Goal: Check status

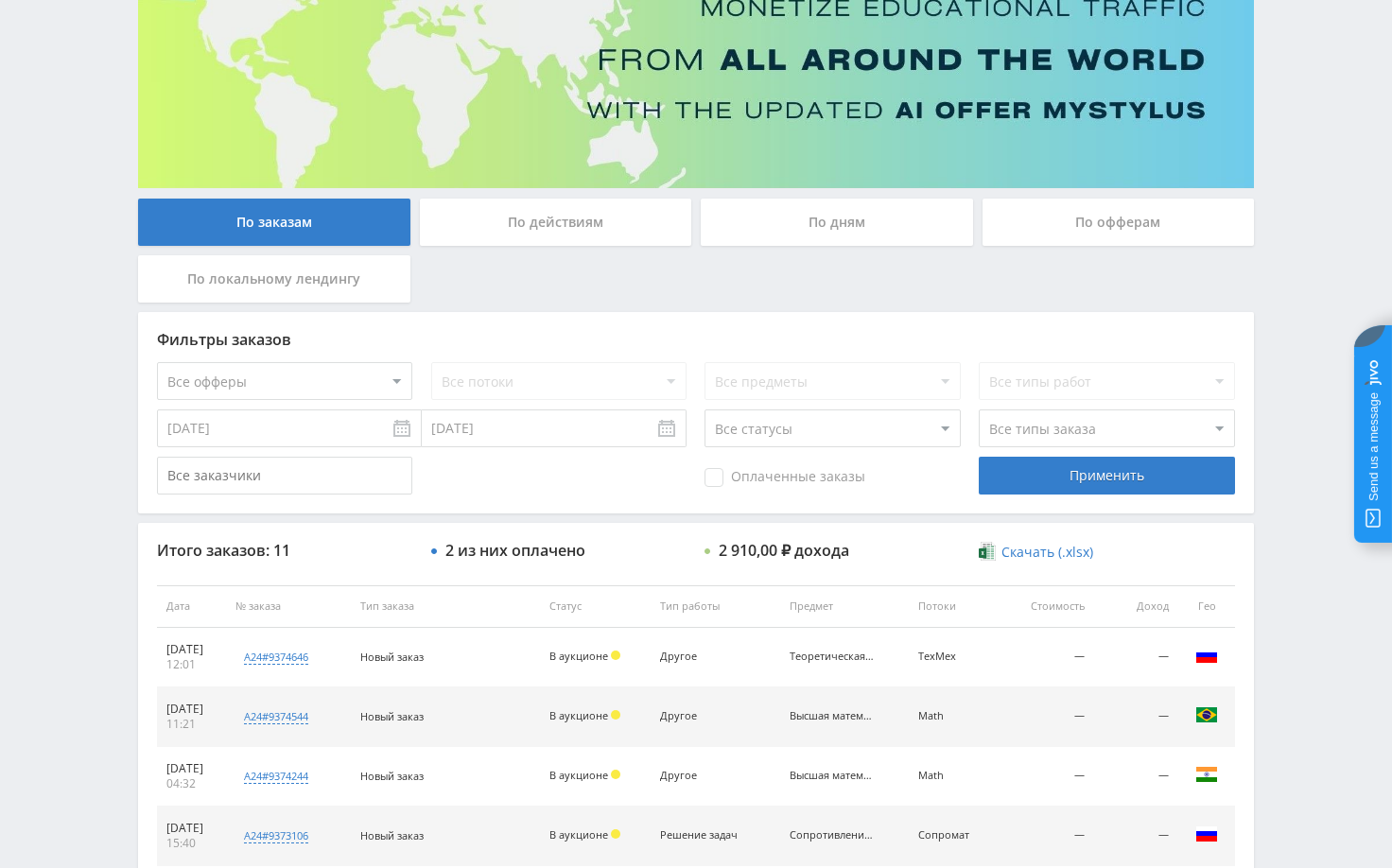
scroll to position [189, 0]
click at [1302, 336] on div "Telegram-канал Инструменты База знаний Ваш менеджер: Alex Alex Online @edugram_…" at bounding box center [696, 605] width 1392 height 1589
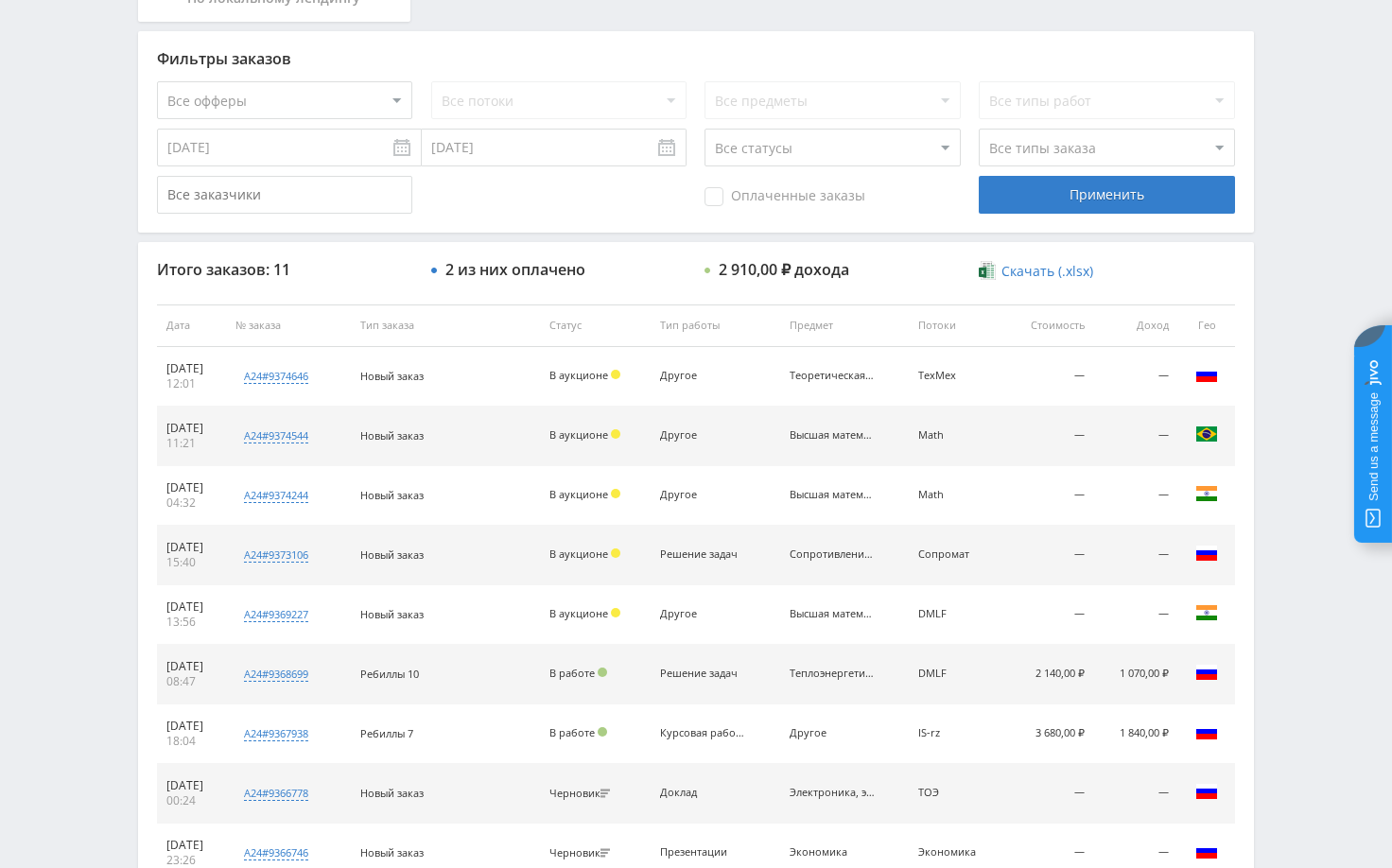
scroll to position [473, 0]
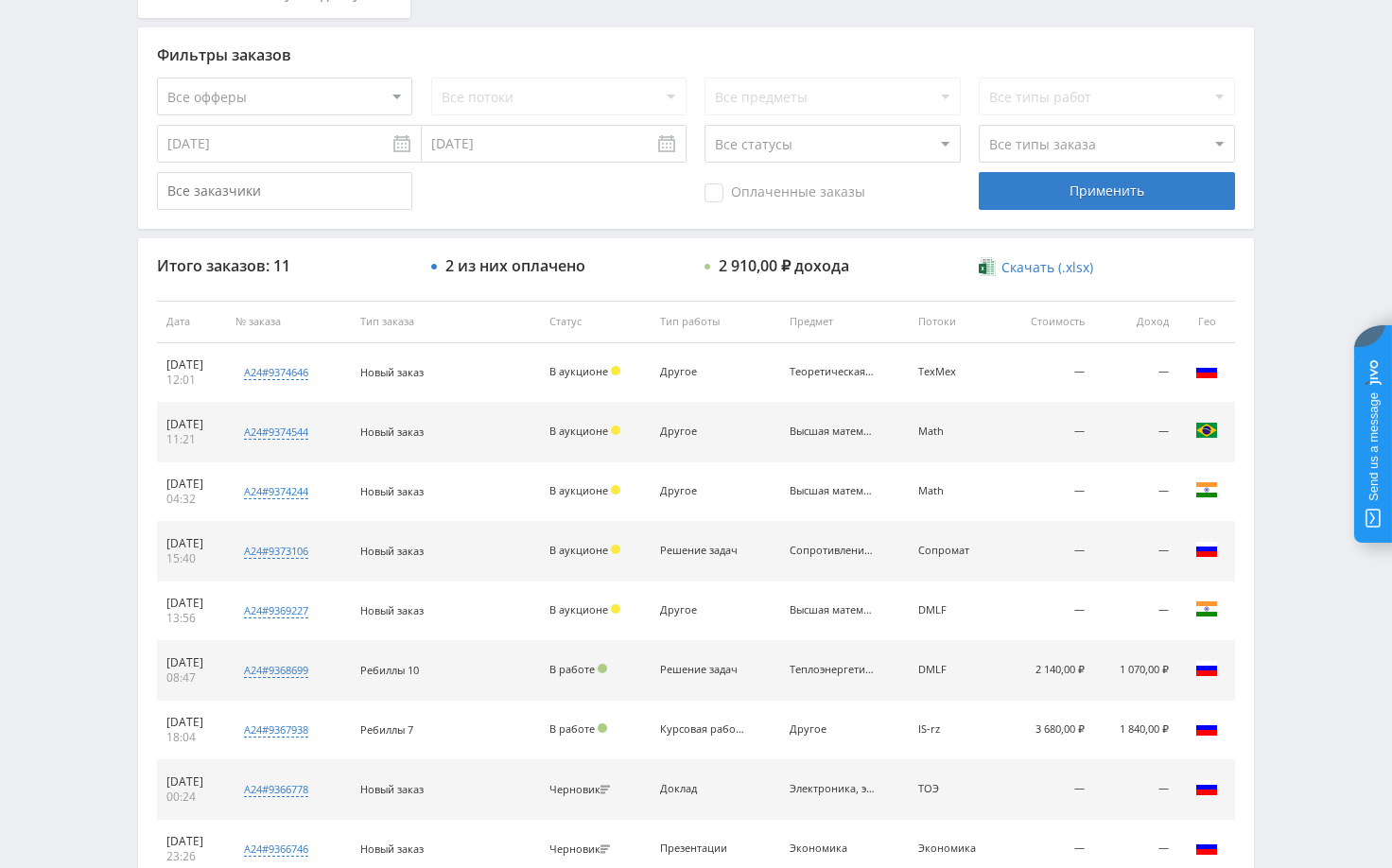
click at [1259, 355] on div "По заказам По действиям По дням По офферам По локальному лендингу Фильтры заказ…" at bounding box center [696, 334] width 1135 height 1351
click at [1295, 296] on div "Telegram-канал Инструменты База знаний Ваш менеджер: [PERSON_NAME] Online @edug…" at bounding box center [696, 322] width 1392 height 1589
click at [1341, 267] on div "Telegram-канал Инструменты База знаний Ваш менеджер: [PERSON_NAME] Online @edug…" at bounding box center [696, 322] width 1392 height 1589
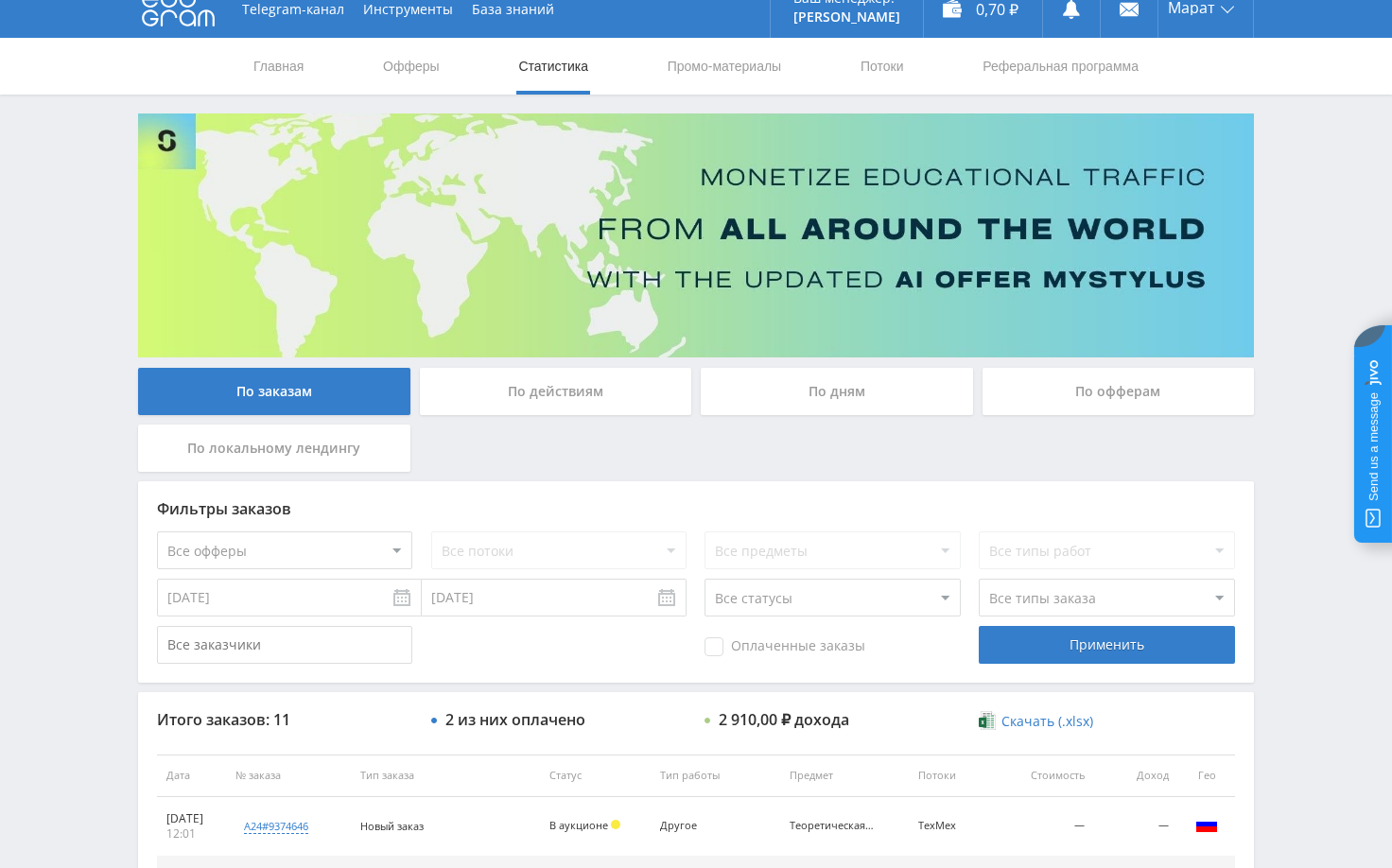
scroll to position [0, 0]
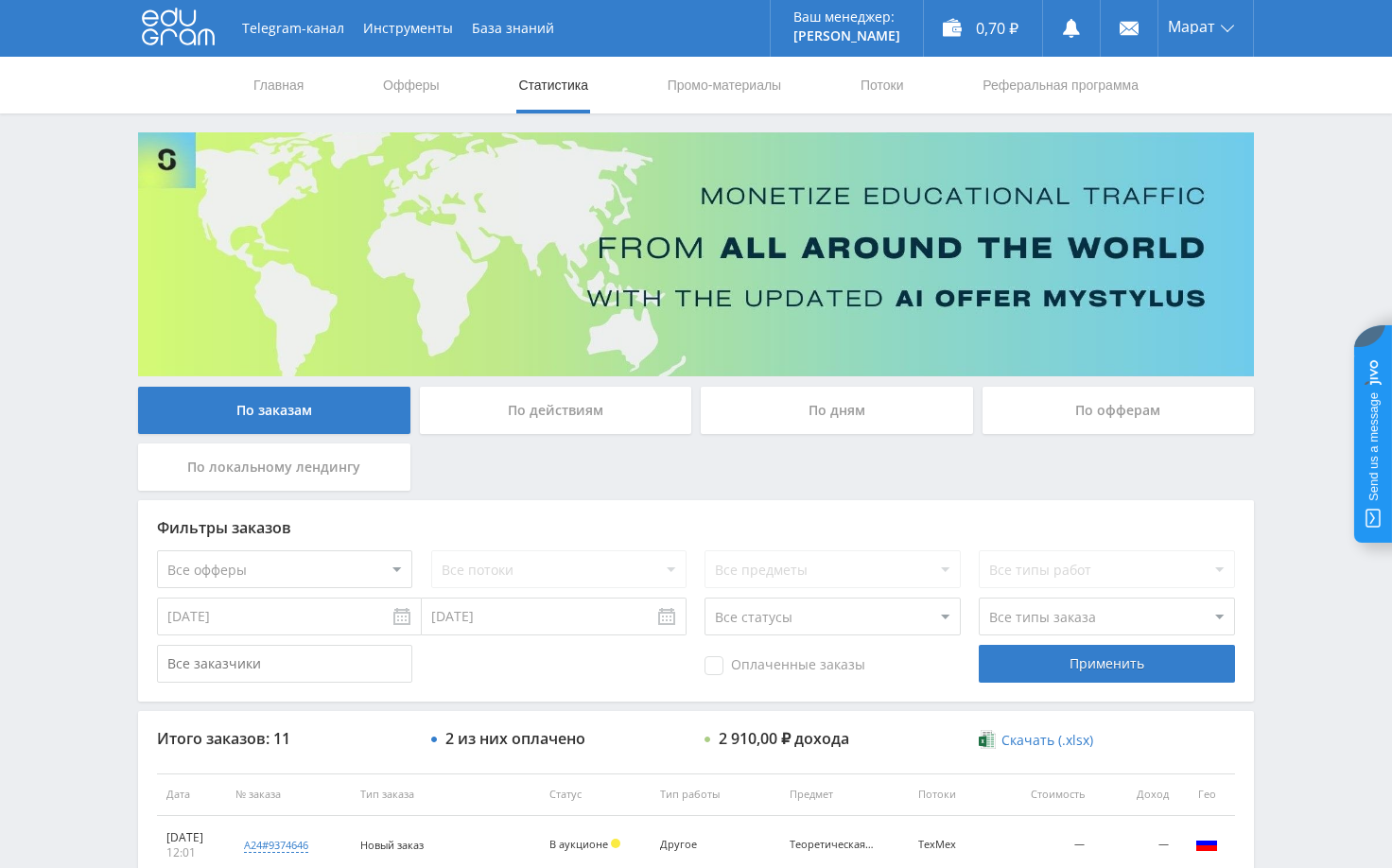
click at [1331, 236] on div "Telegram-канал Инструменты База знаний Ваш менеджер: [PERSON_NAME] Online @edug…" at bounding box center [696, 794] width 1392 height 1589
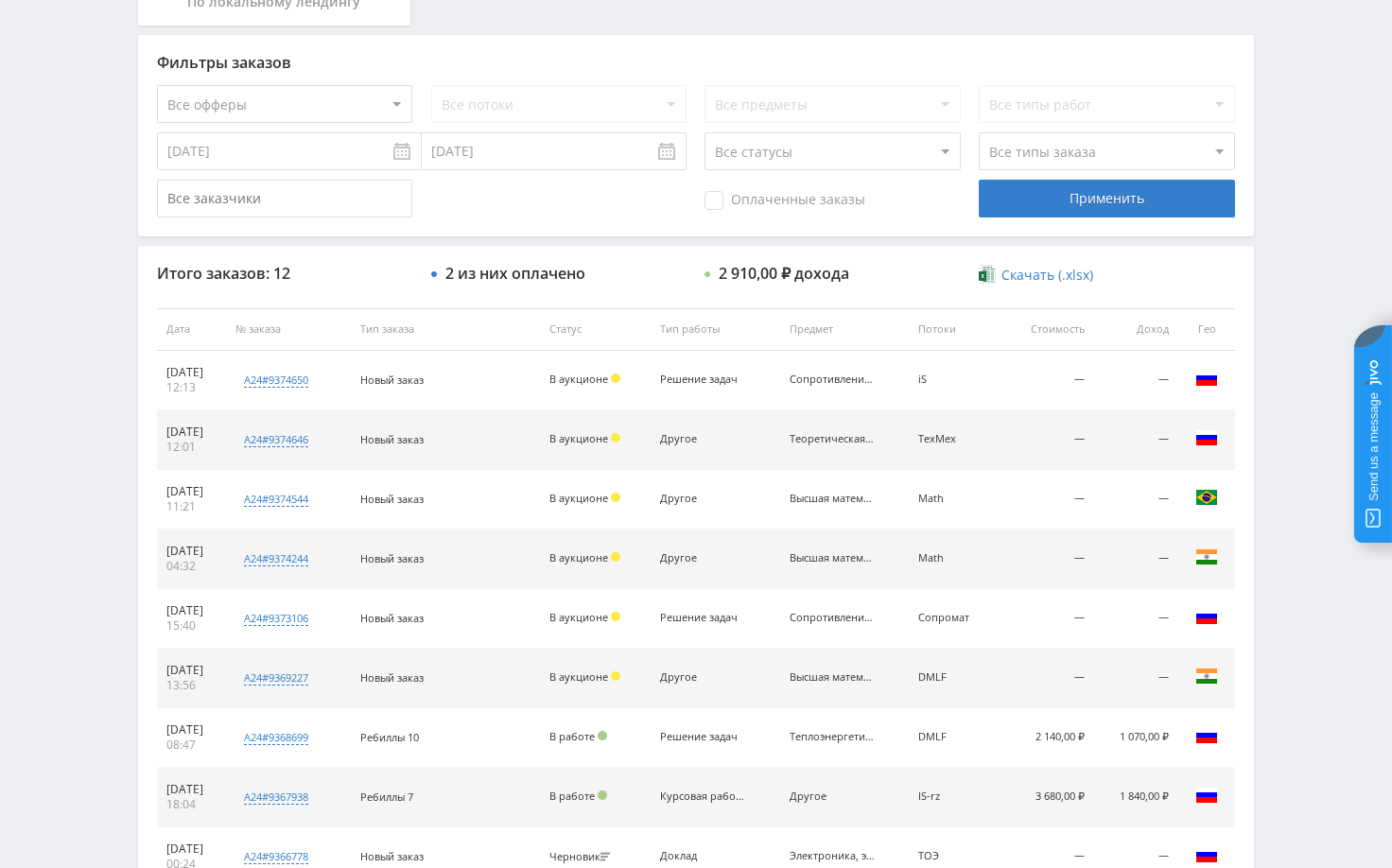
scroll to position [473, 0]
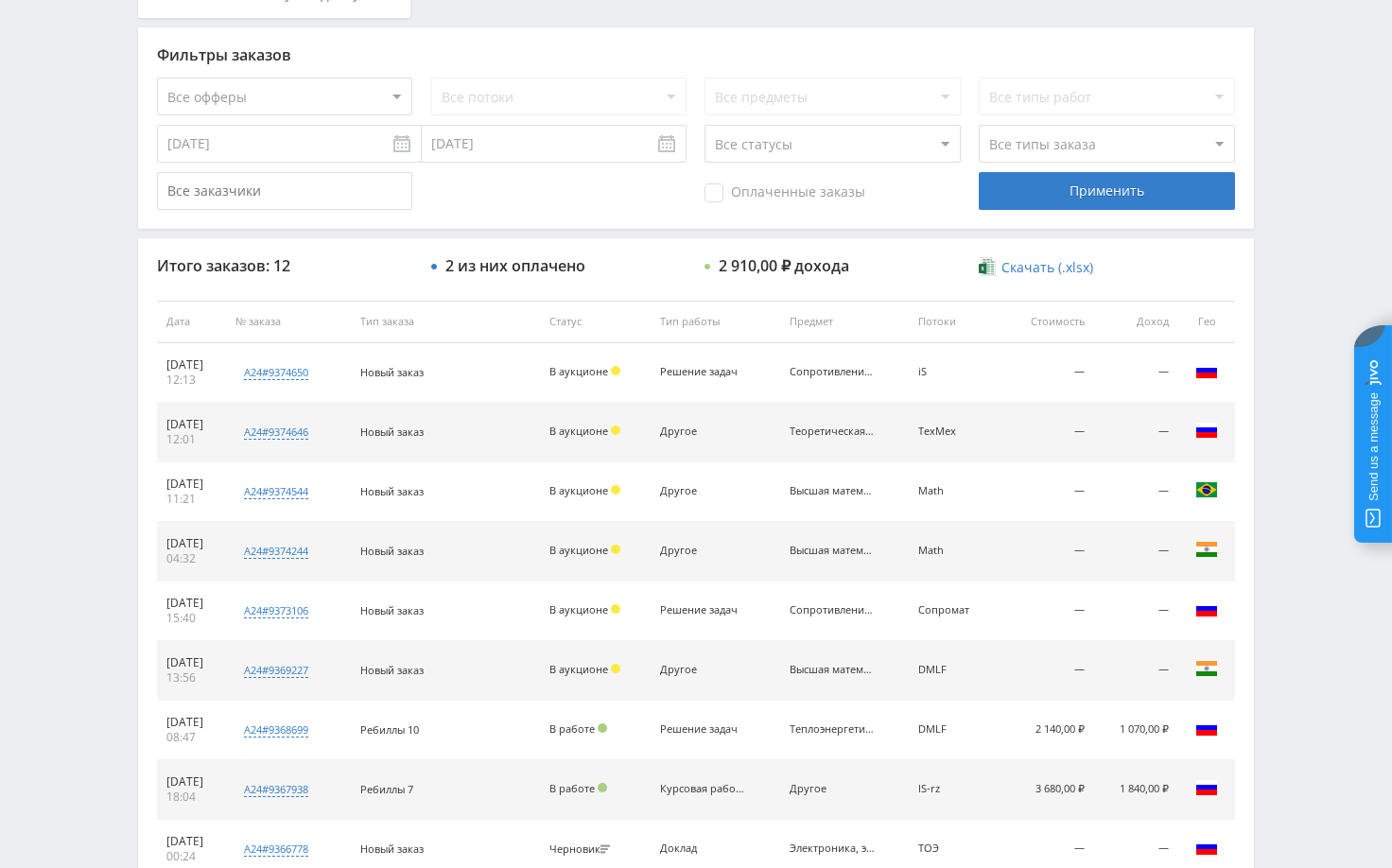
click at [1293, 389] on div "Telegram-канал Инструменты База знаний Ваш менеджер: [PERSON_NAME] Online @edug…" at bounding box center [696, 322] width 1392 height 1589
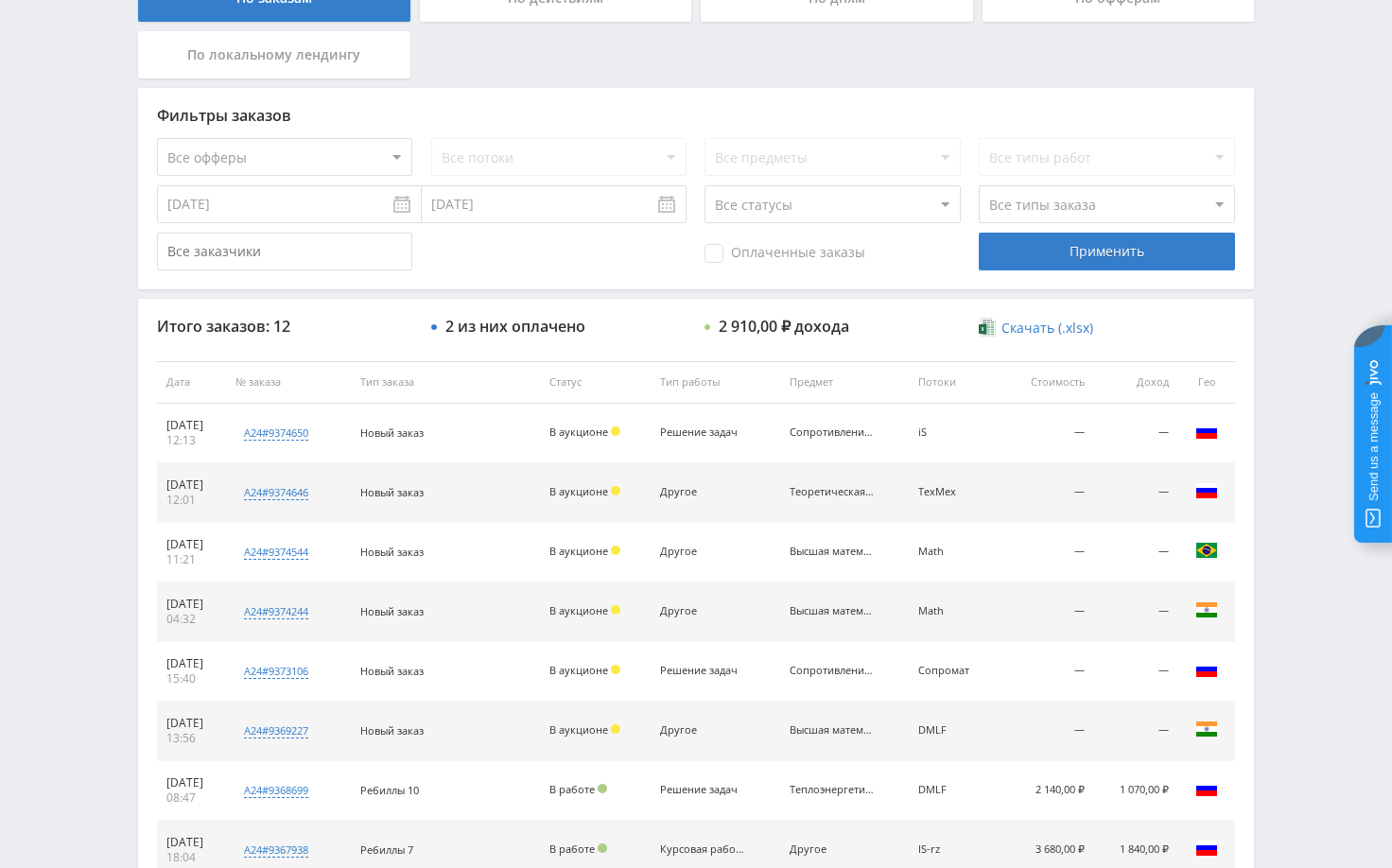
scroll to position [379, 0]
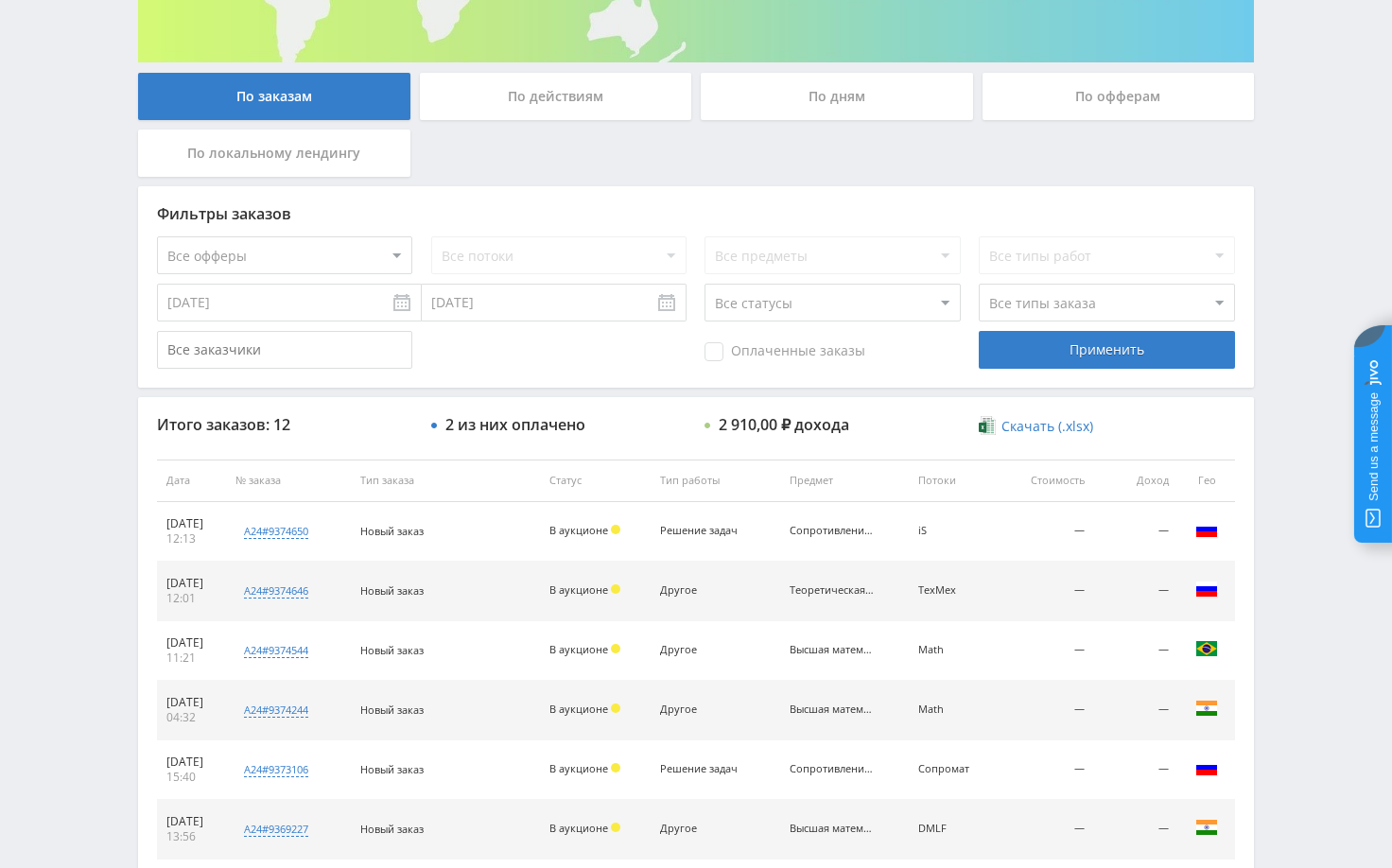
scroll to position [383, 0]
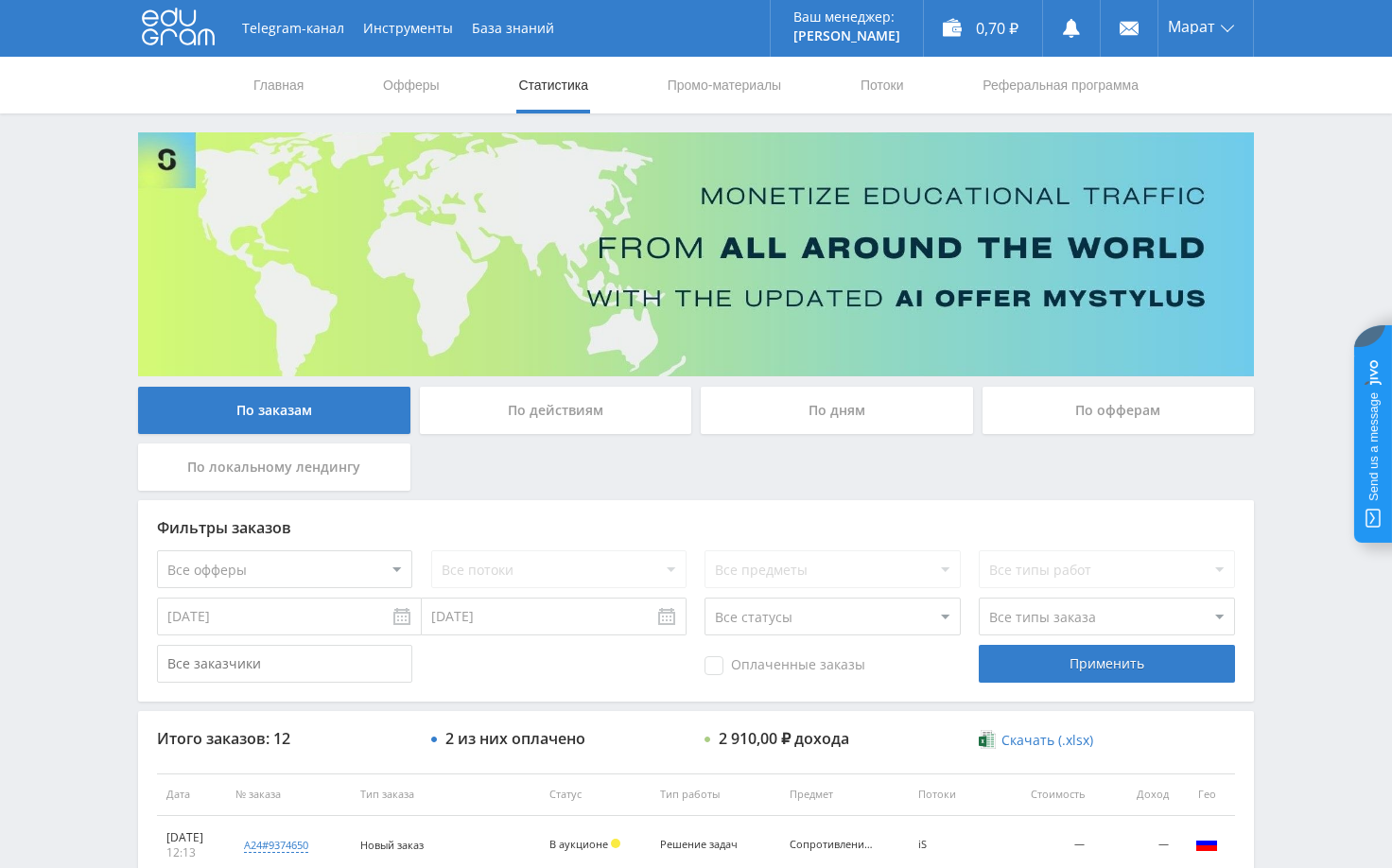
click at [1309, 251] on div "Telegram-канал Инструменты База знаний Ваш менеджер: [PERSON_NAME] Online @edug…" at bounding box center [696, 794] width 1392 height 1589
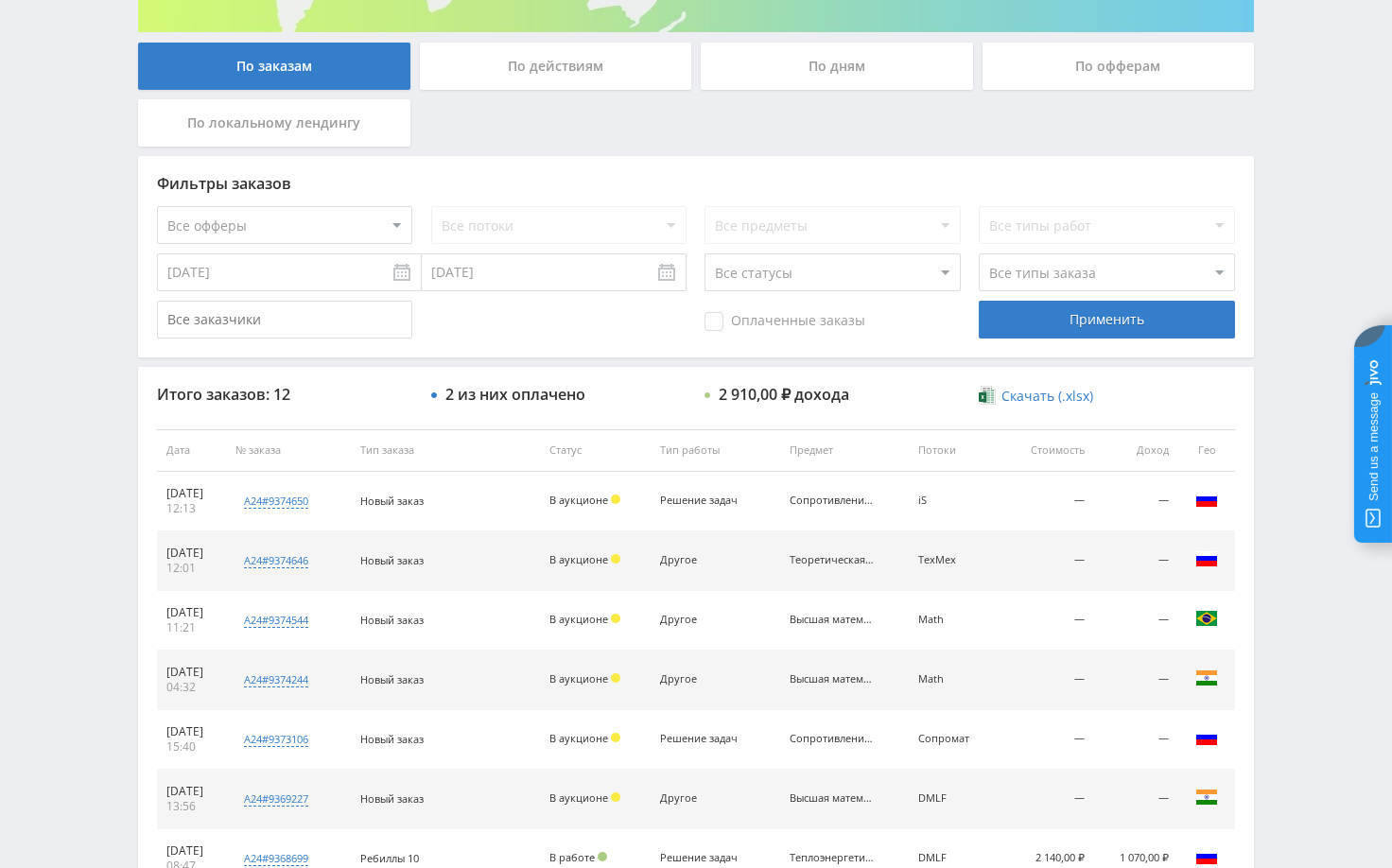
scroll to position [379, 0]
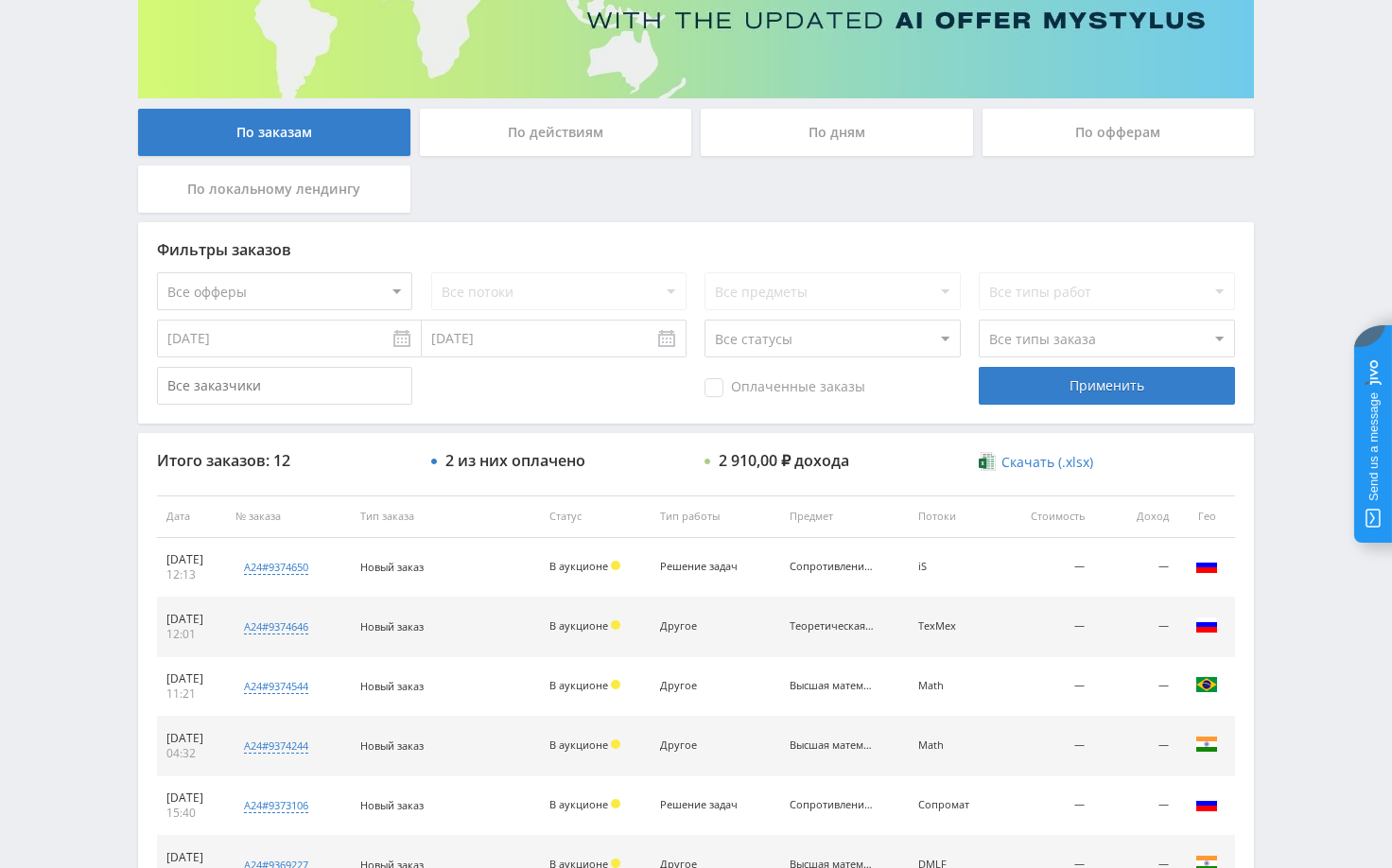
scroll to position [284, 0]
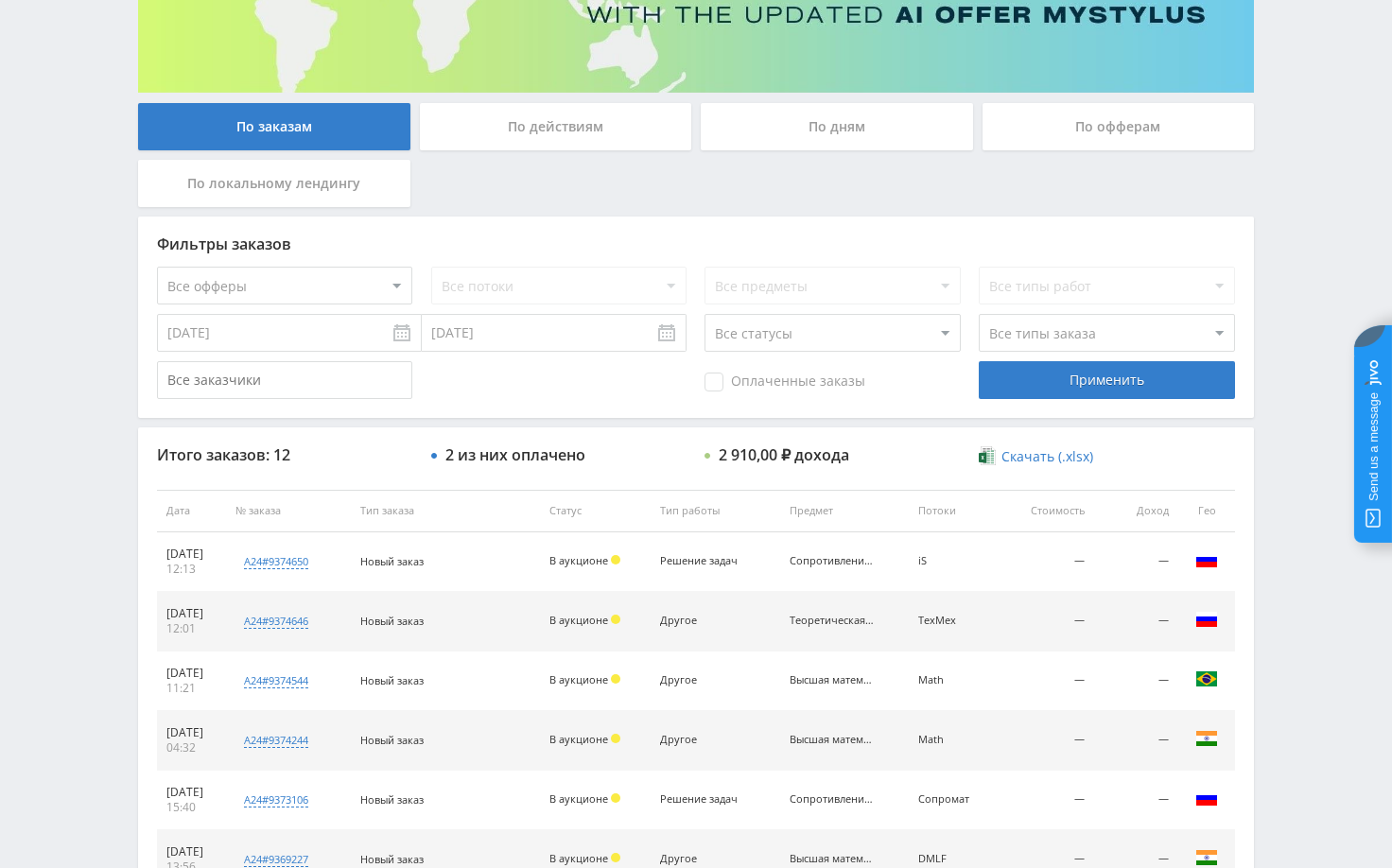
click at [1288, 310] on div "Telegram-канал Инструменты База знаний Ваш менеджер: [PERSON_NAME] Online @edug…" at bounding box center [696, 511] width 1392 height 1589
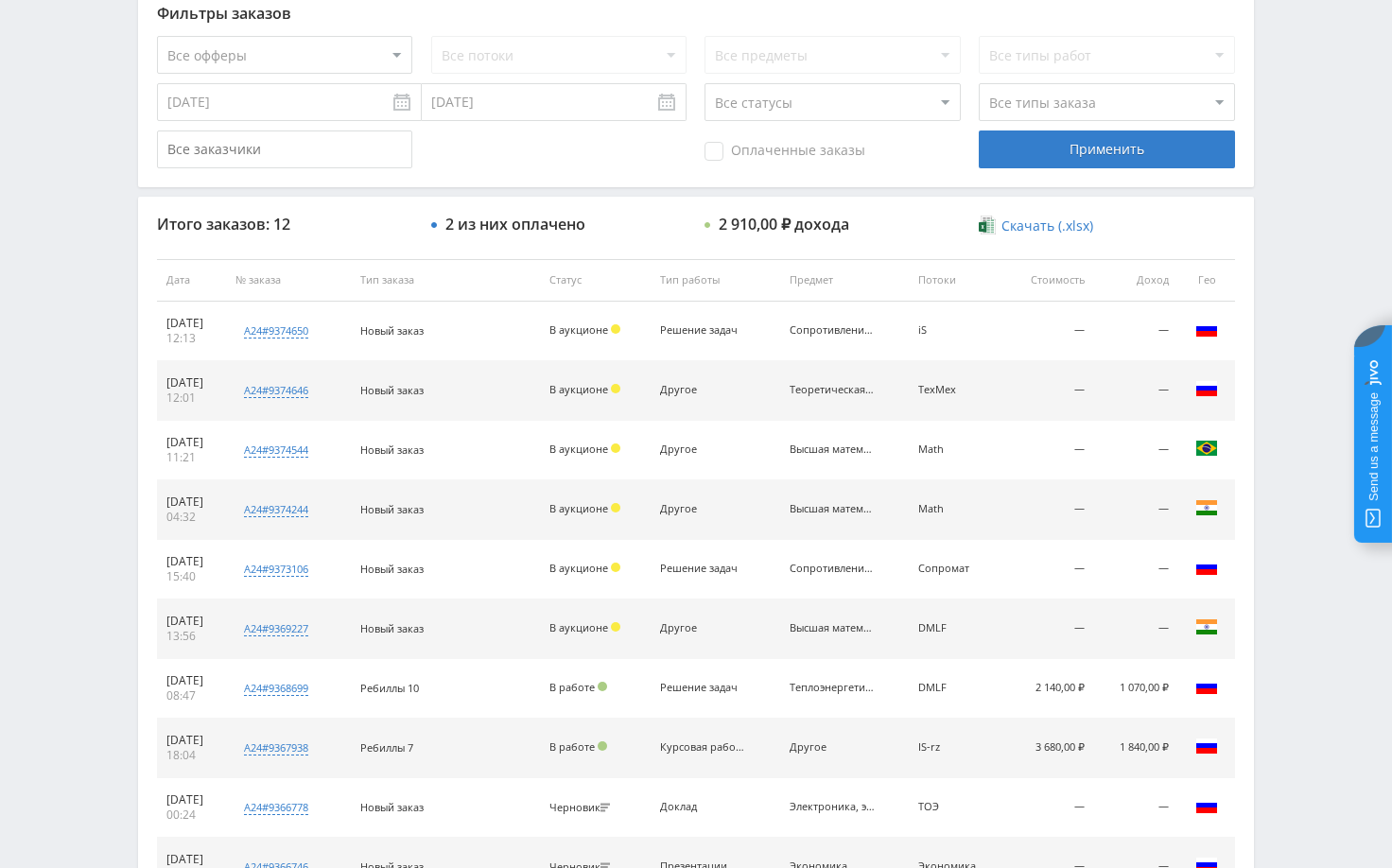
scroll to position [568, 0]
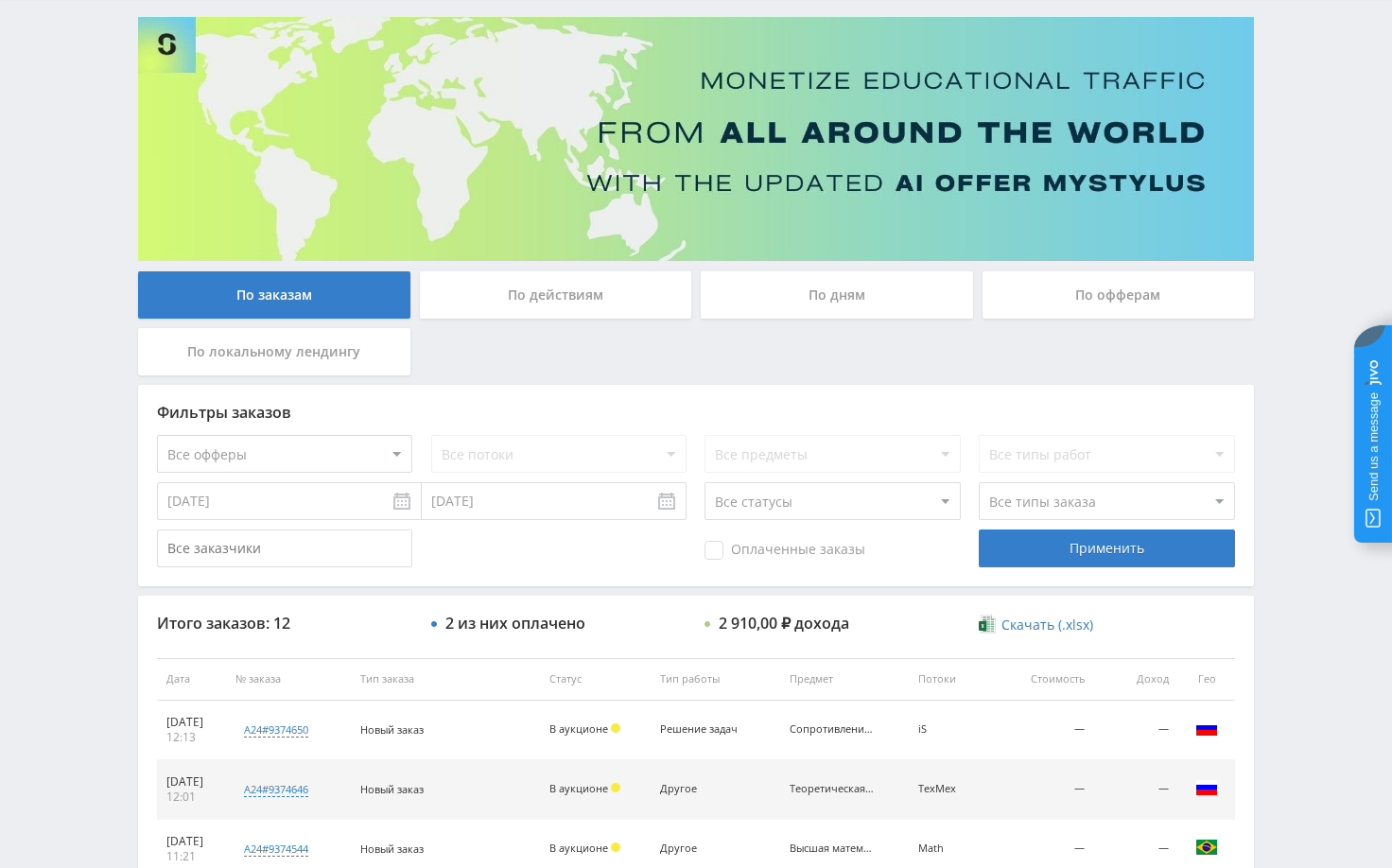
scroll to position [379, 0]
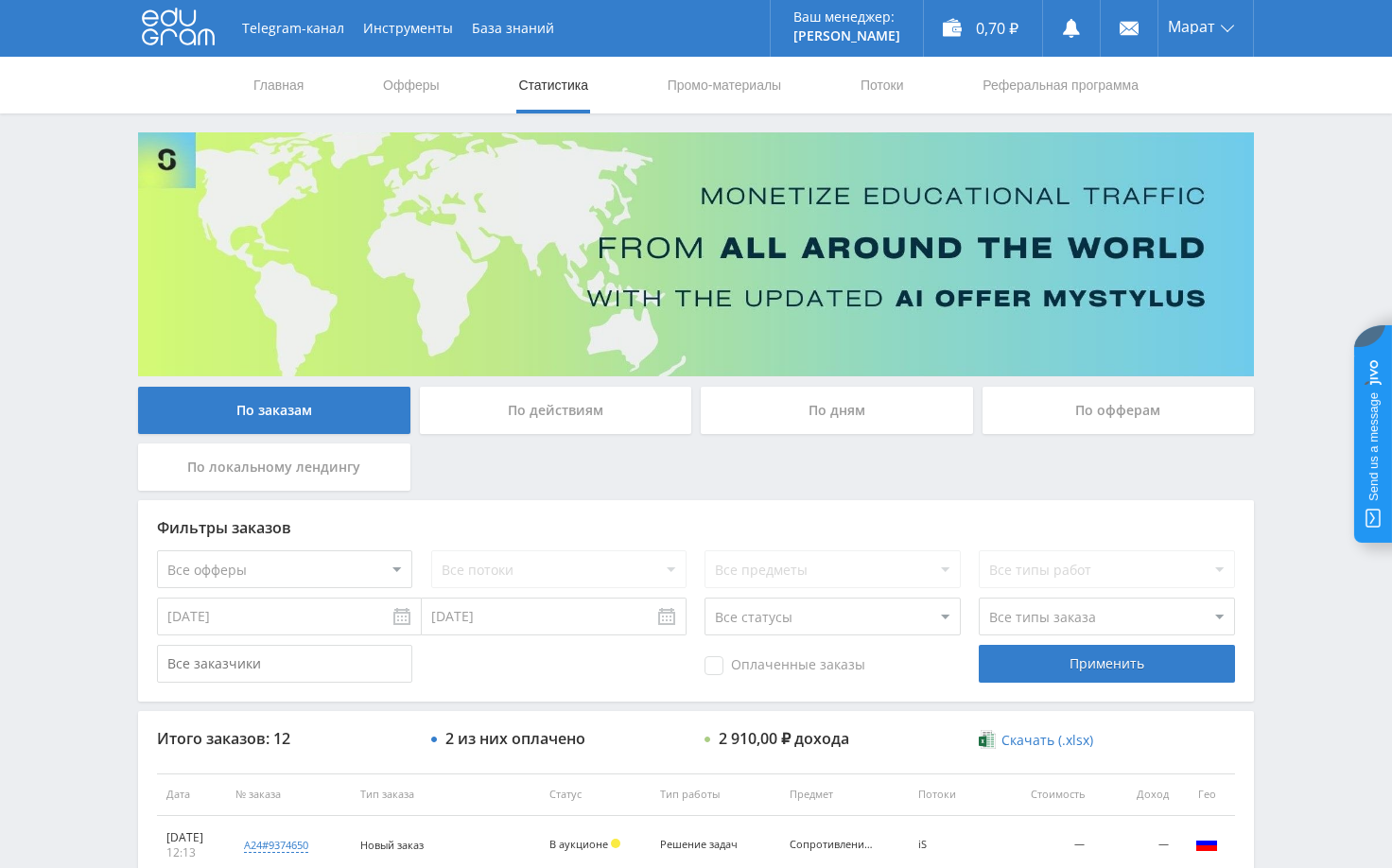
click at [786, 398] on div "По дням" at bounding box center [837, 410] width 272 height 47
click at [0, 0] on input "По дням" at bounding box center [0, 0] width 0 height 0
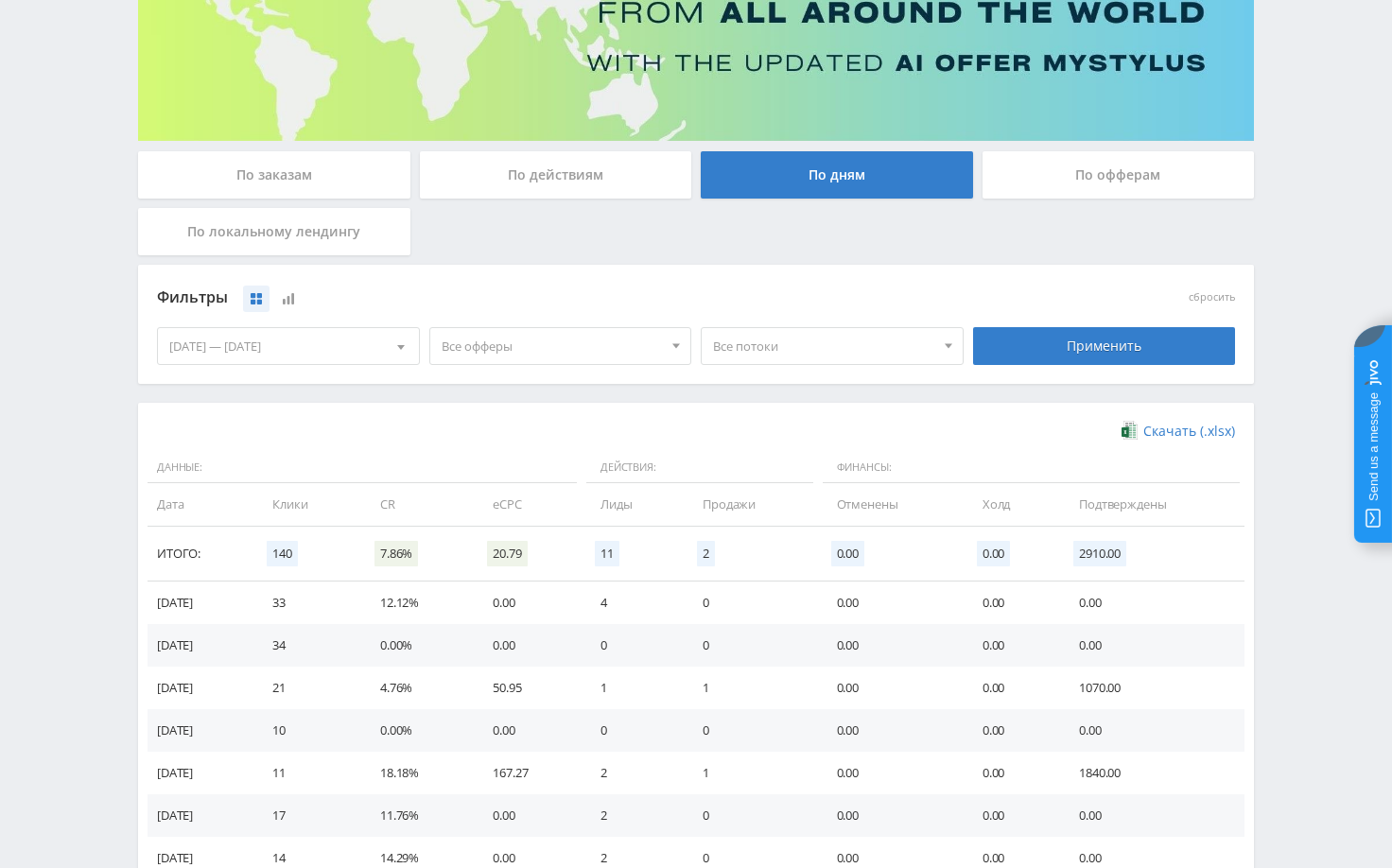
scroll to position [284, 0]
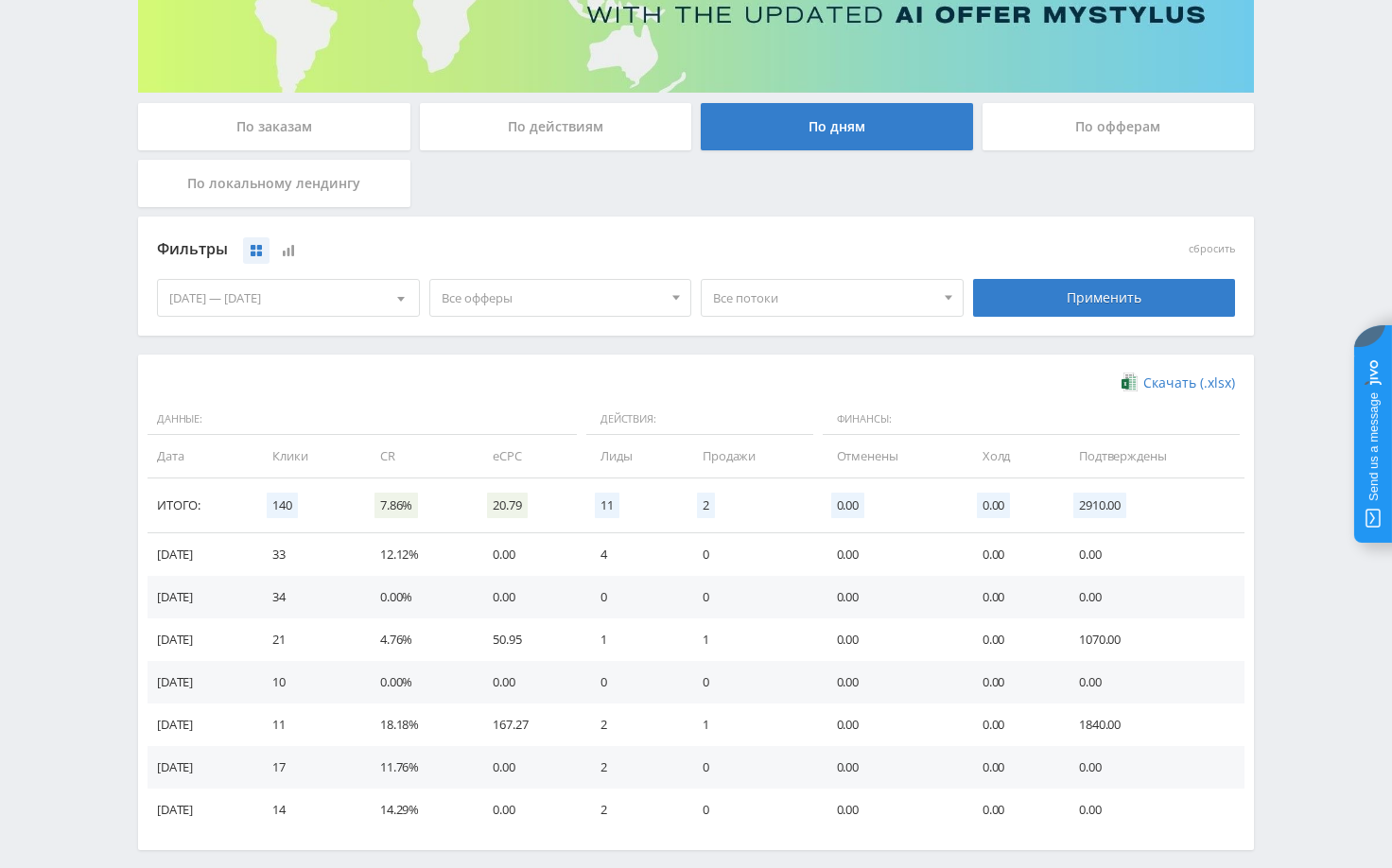
click at [350, 304] on div "22.08.2025 — 28.08.2025" at bounding box center [289, 297] width 262 height 36
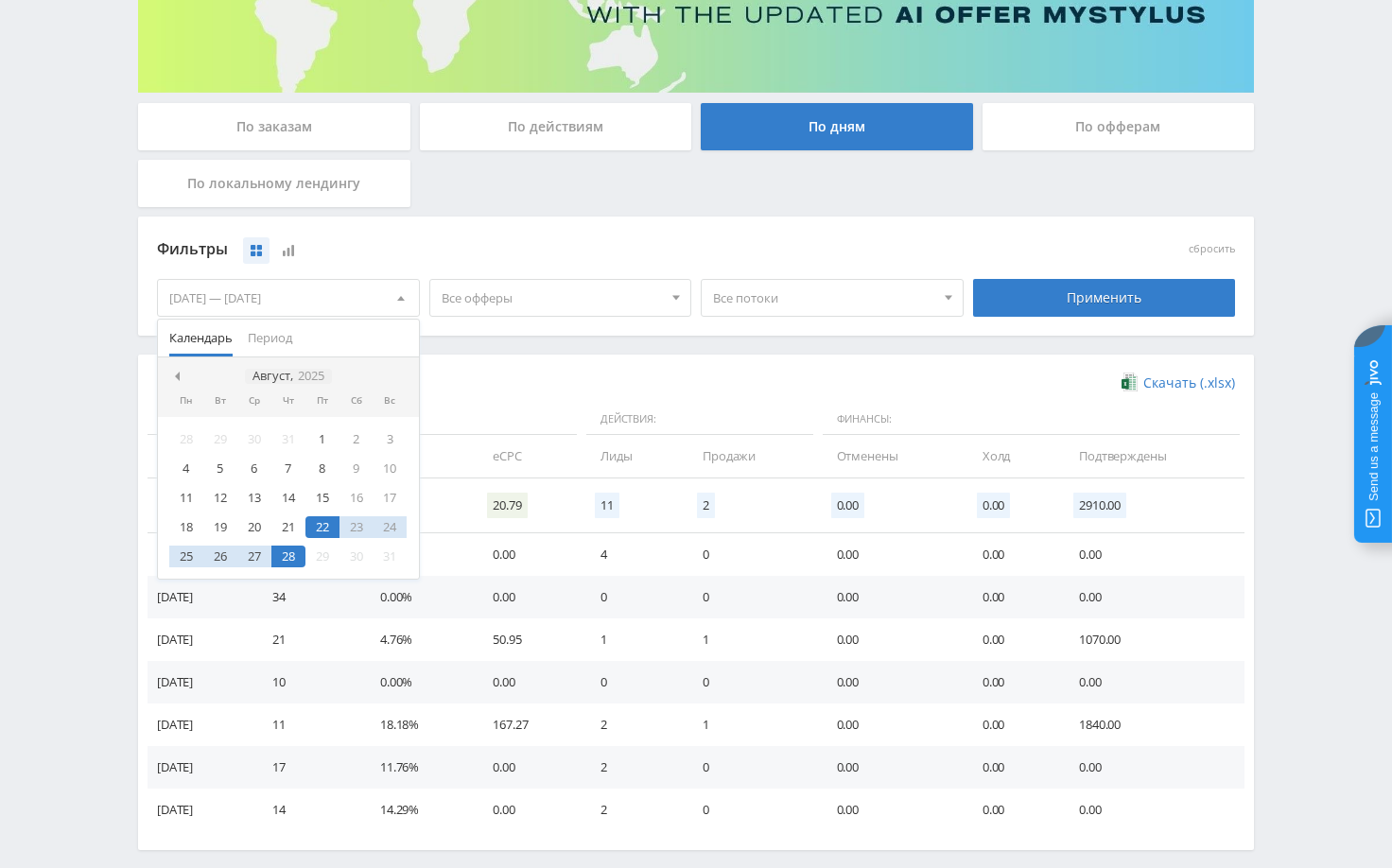
click at [306, 376] on icon "2025" at bounding box center [311, 376] width 26 height 15
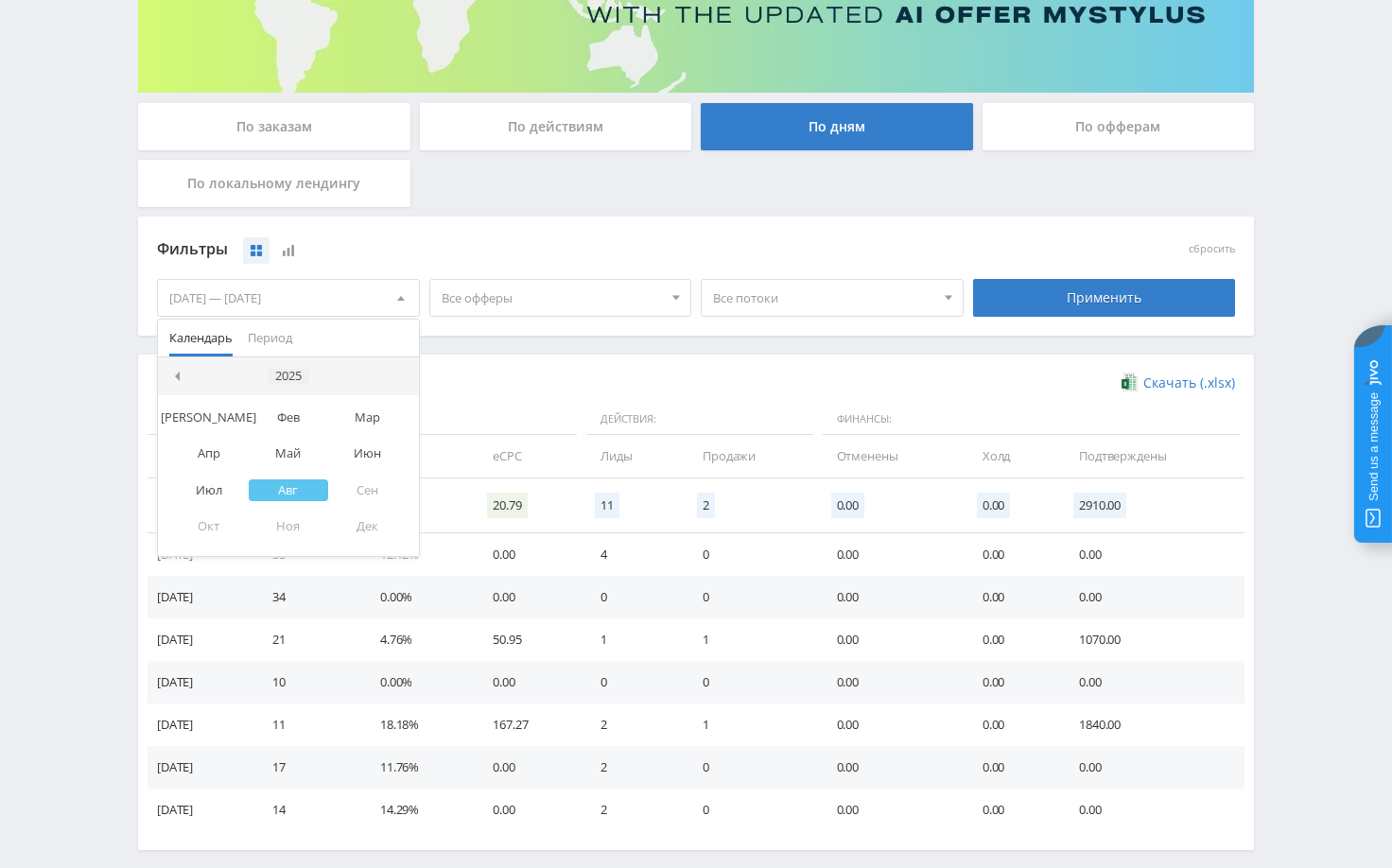
click at [293, 377] on div "2025" at bounding box center [288, 377] width 42 height 16
click at [263, 464] on div "2024" at bounding box center [259, 466] width 60 height 21
click at [289, 494] on div "Авг" at bounding box center [289, 490] width 79 height 21
click at [294, 439] on div "1" at bounding box center [288, 439] width 34 height 21
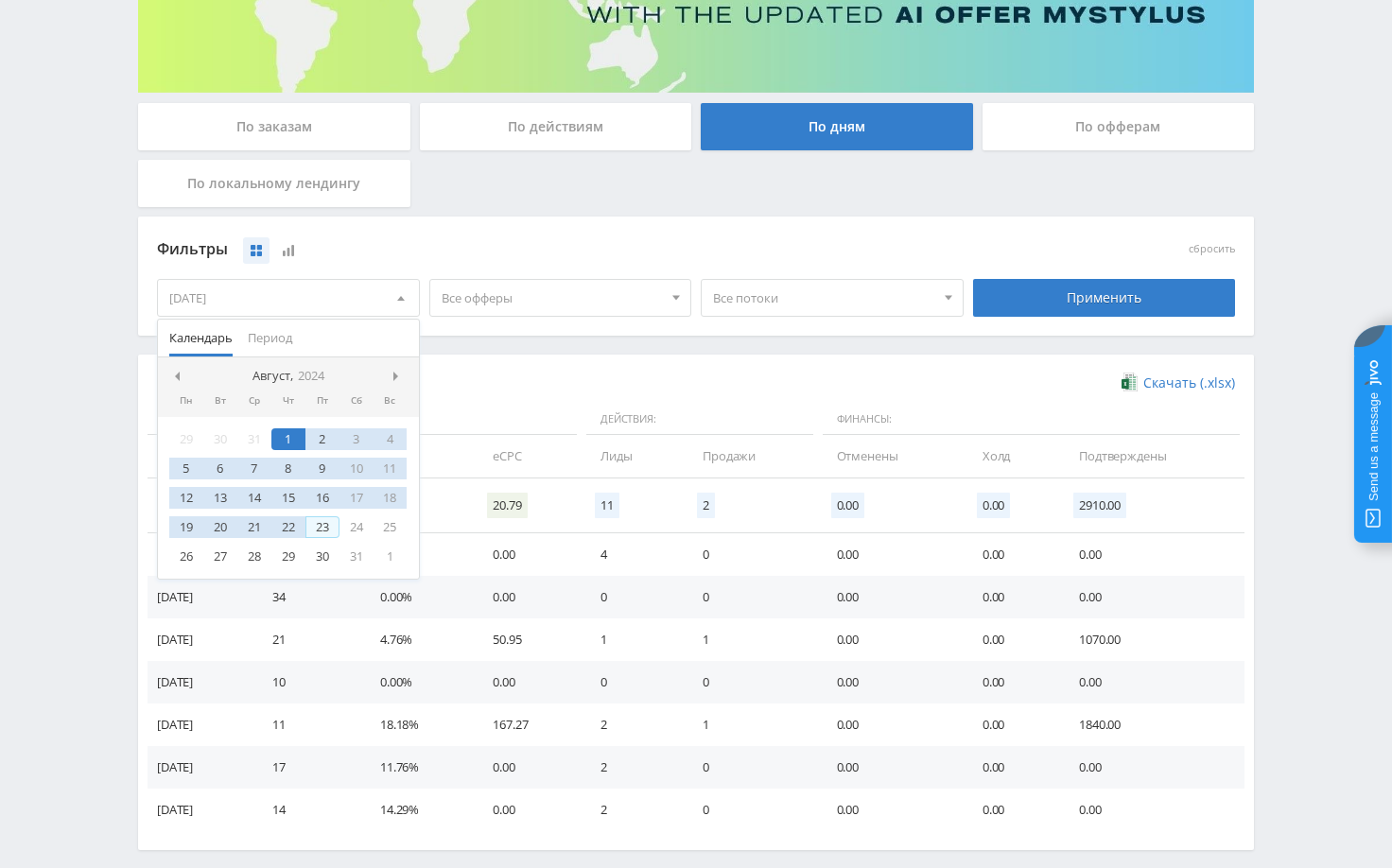
click at [322, 549] on div "30" at bounding box center [322, 556] width 34 height 21
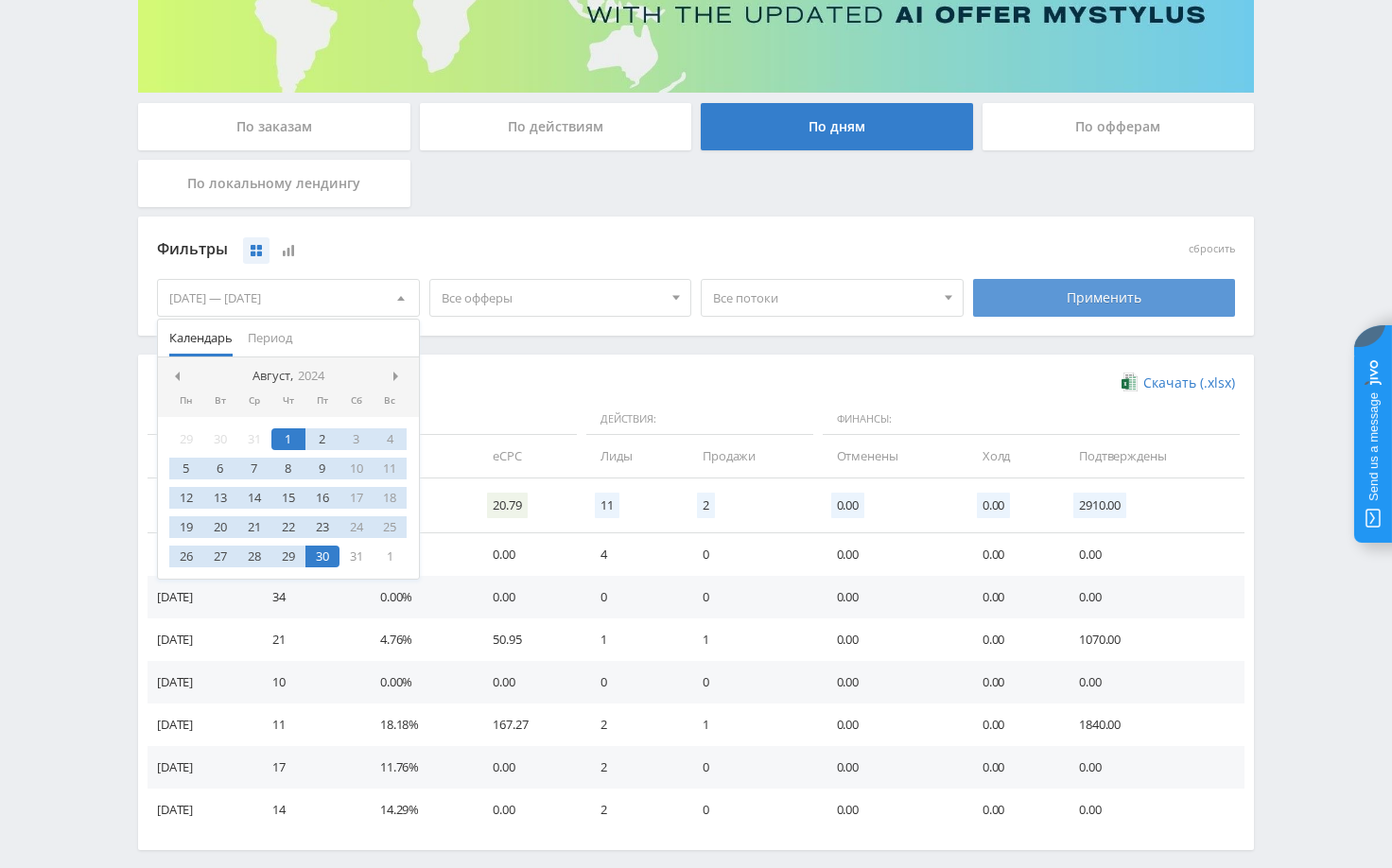
click at [1032, 305] on div "Применить" at bounding box center [1104, 297] width 263 height 38
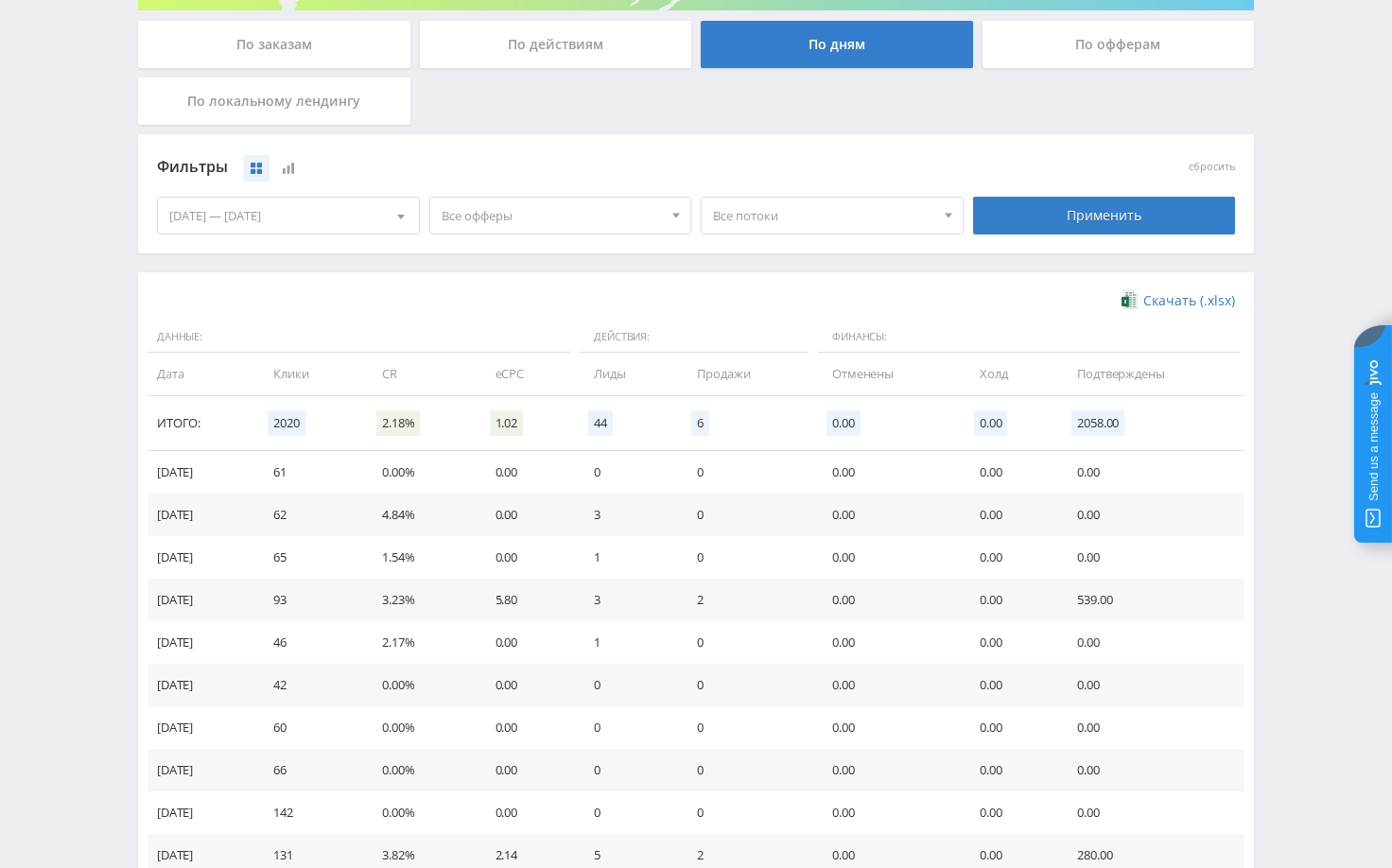
scroll to position [379, 0]
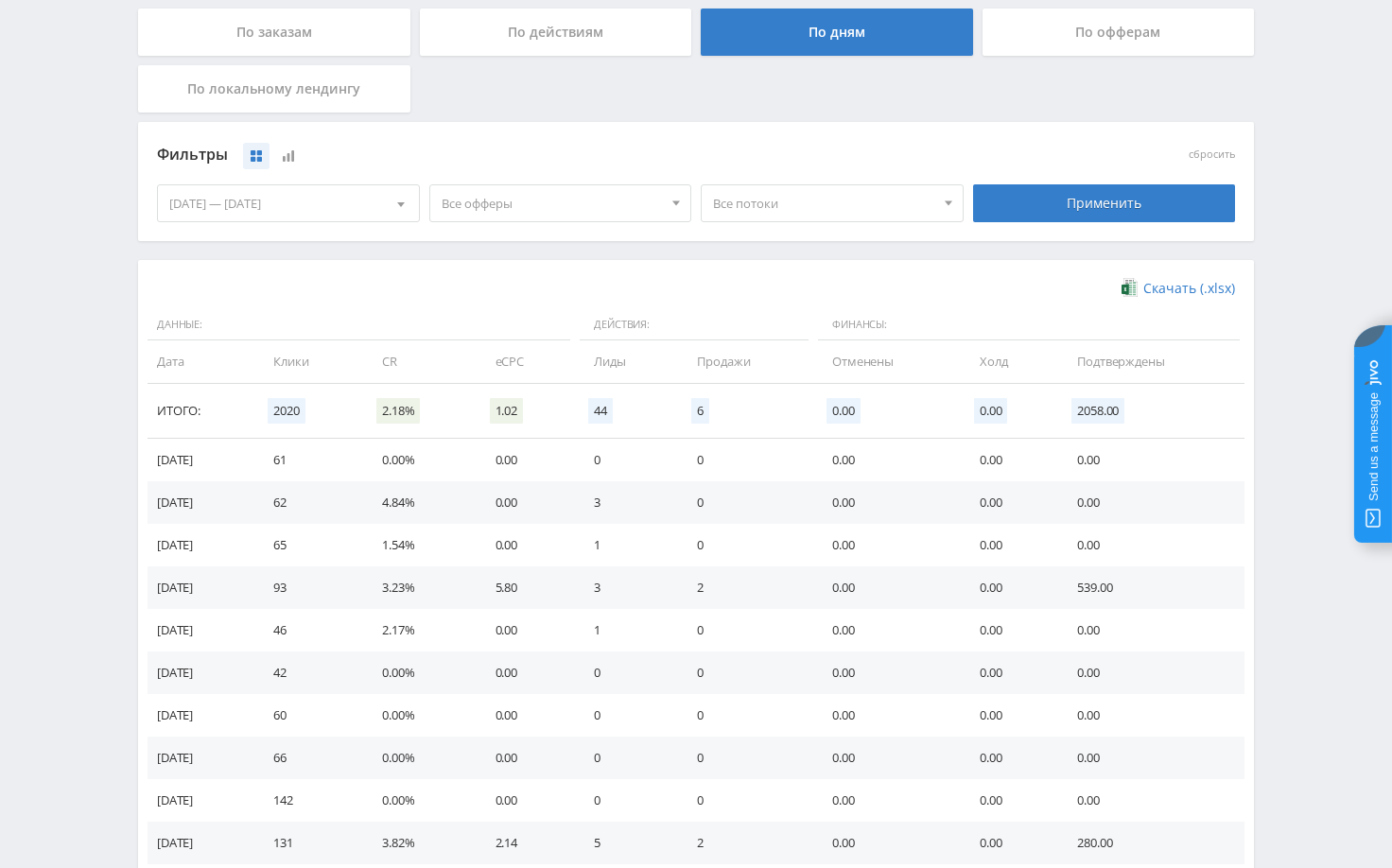
click at [306, 157] on div "Фильтры" at bounding box center [560, 155] width 807 height 28
click at [305, 157] on div "Фильтры" at bounding box center [560, 155] width 807 height 28
click at [294, 158] on icon at bounding box center [289, 156] width 12 height 12
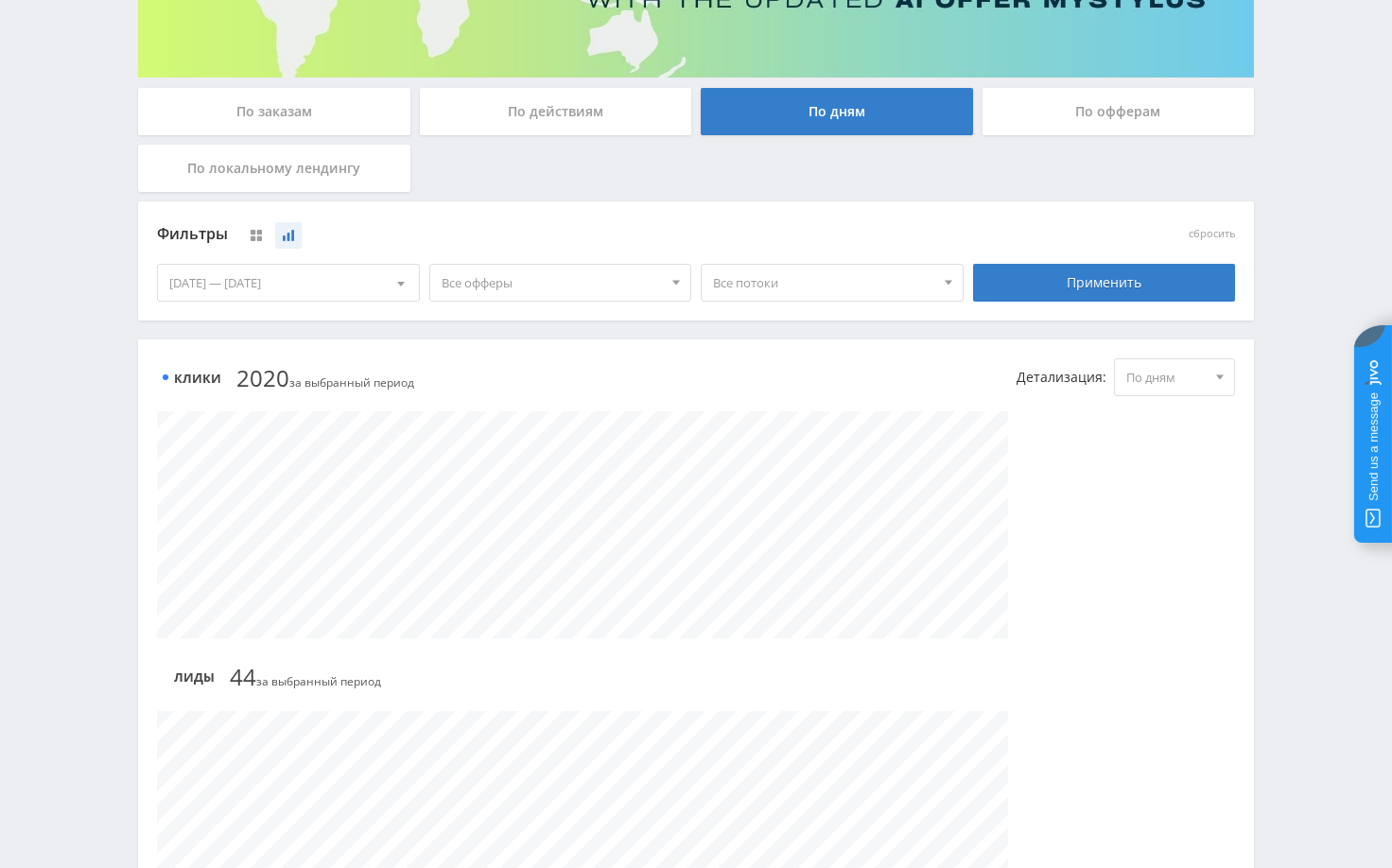
scroll to position [189, 0]
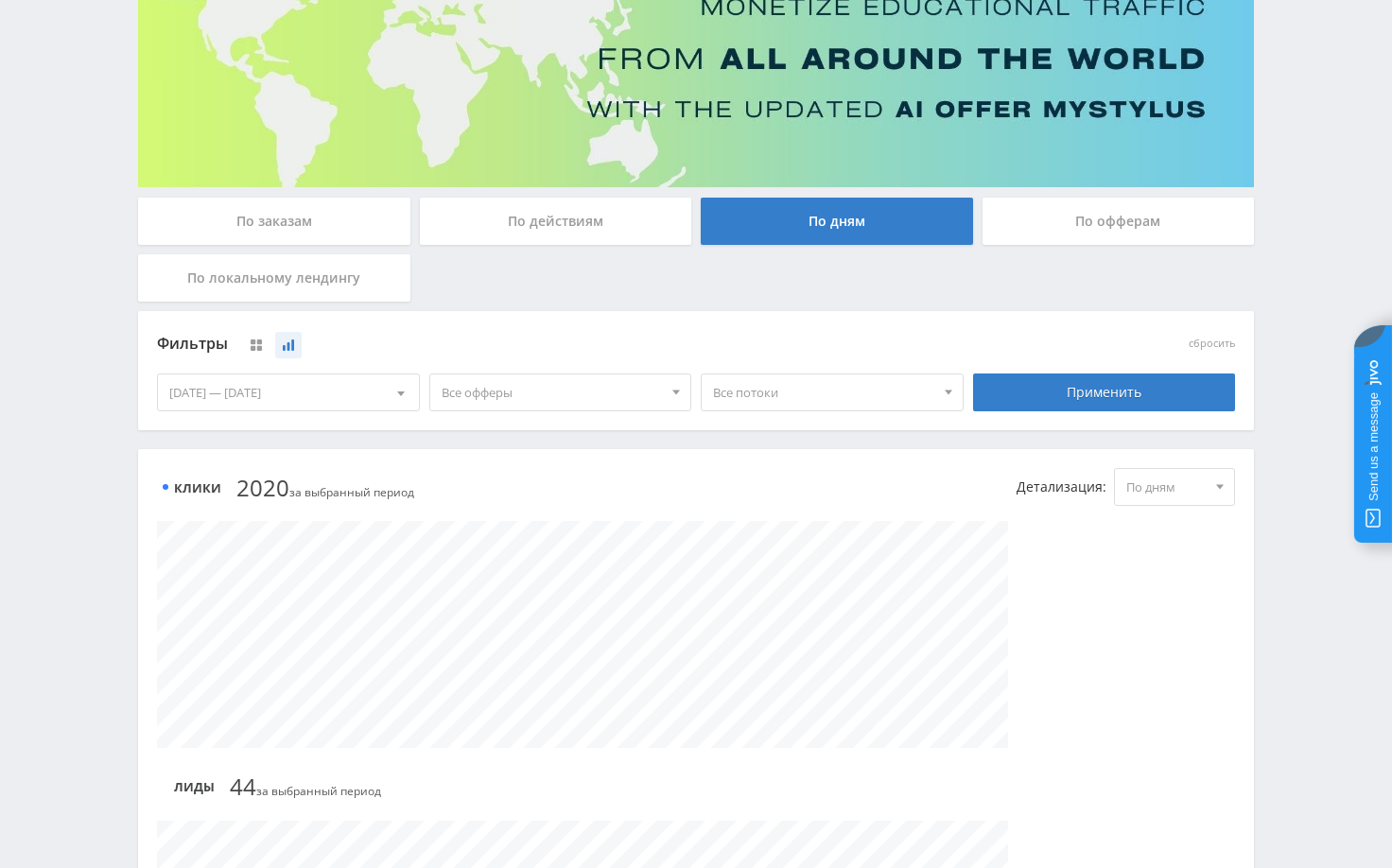
click at [343, 388] on div "01.08.2024 — 30.08.2024" at bounding box center [289, 392] width 262 height 36
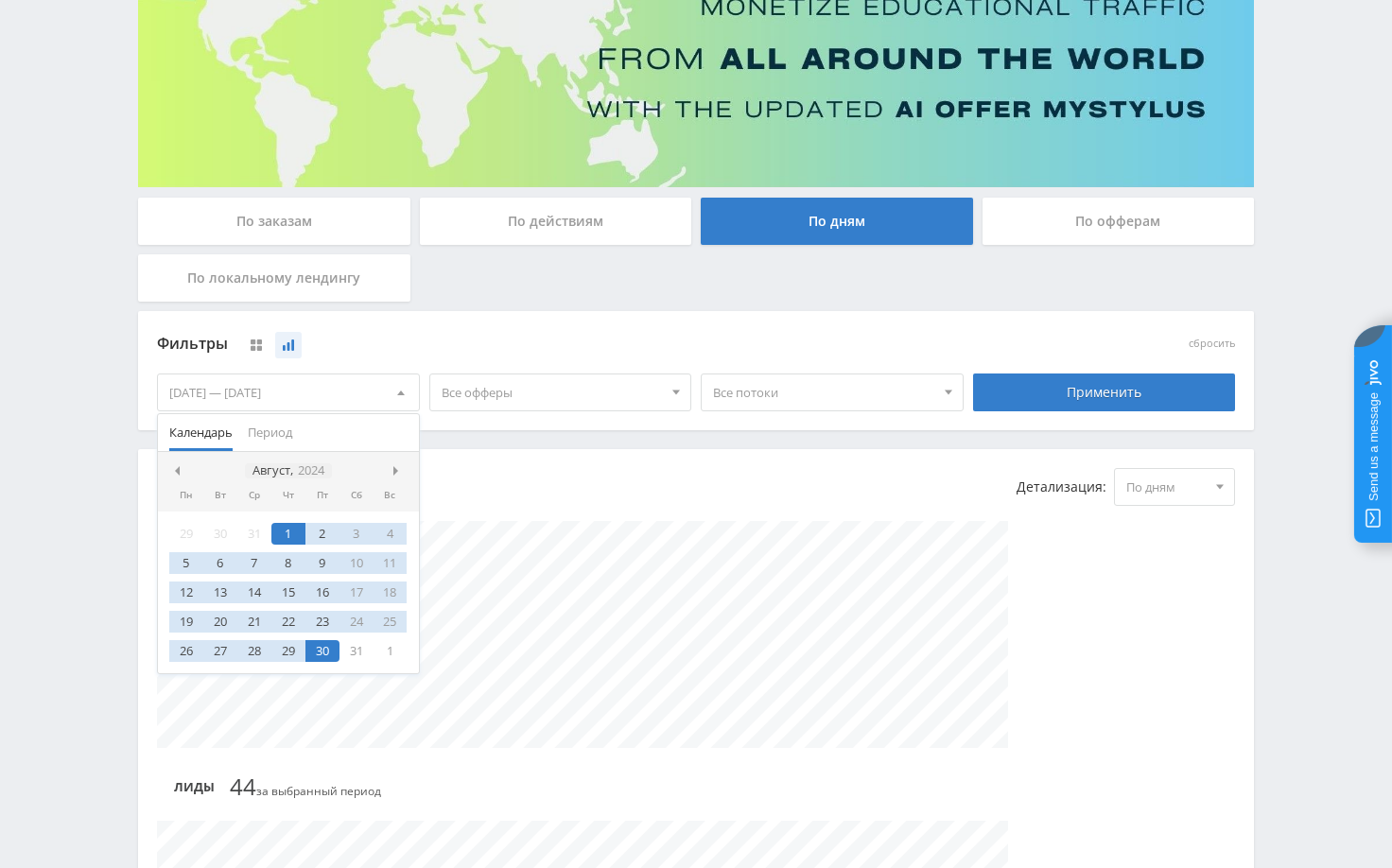
click at [315, 467] on icon "2024" at bounding box center [311, 471] width 26 height 15
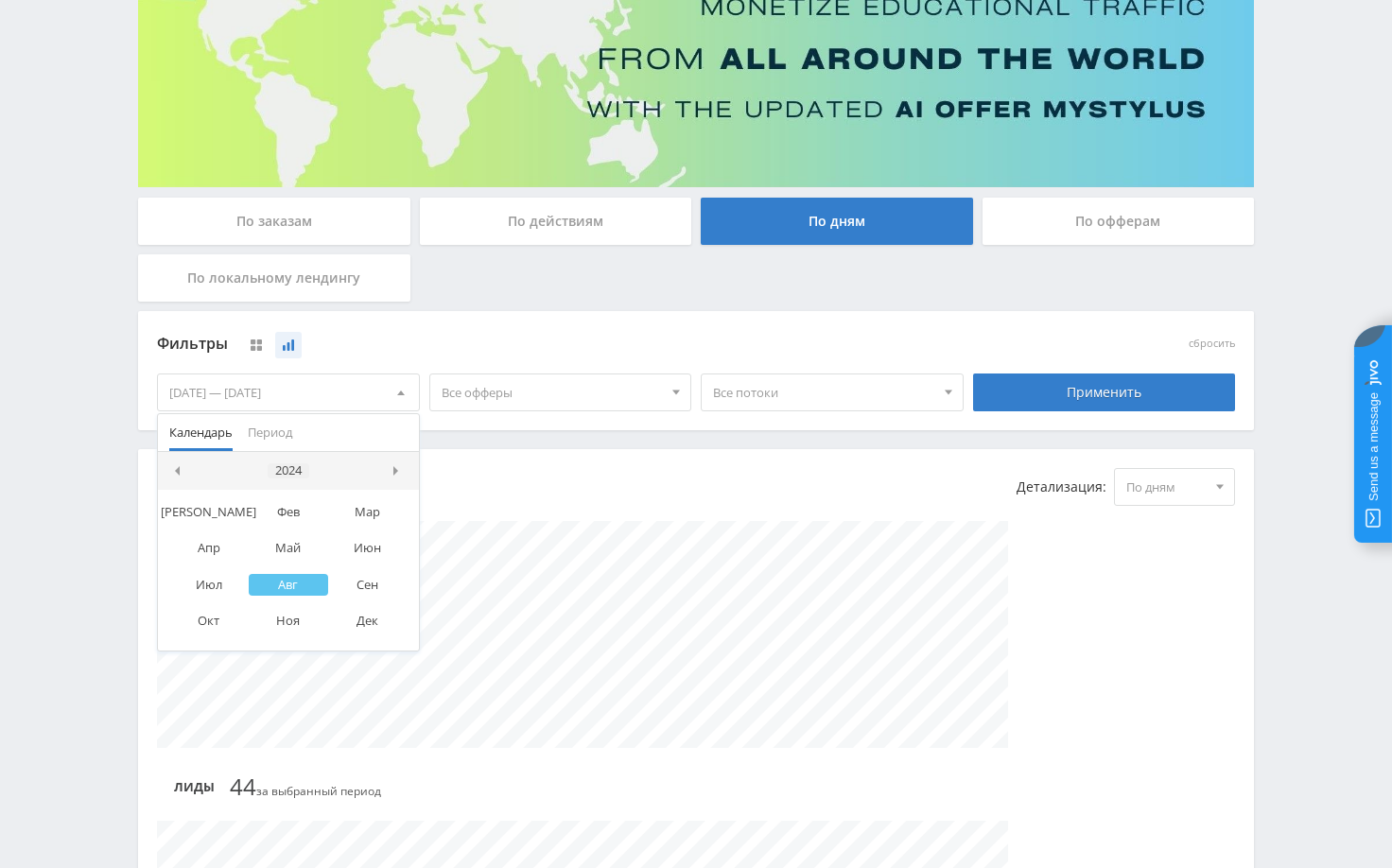
click at [301, 474] on div "2024" at bounding box center [288, 472] width 42 height 16
click at [203, 563] on div "2023" at bounding box center [200, 560] width 60 height 21
click at [296, 593] on div "Авг" at bounding box center [289, 585] width 79 height 21
click at [226, 537] on div "1" at bounding box center [220, 534] width 34 height 21
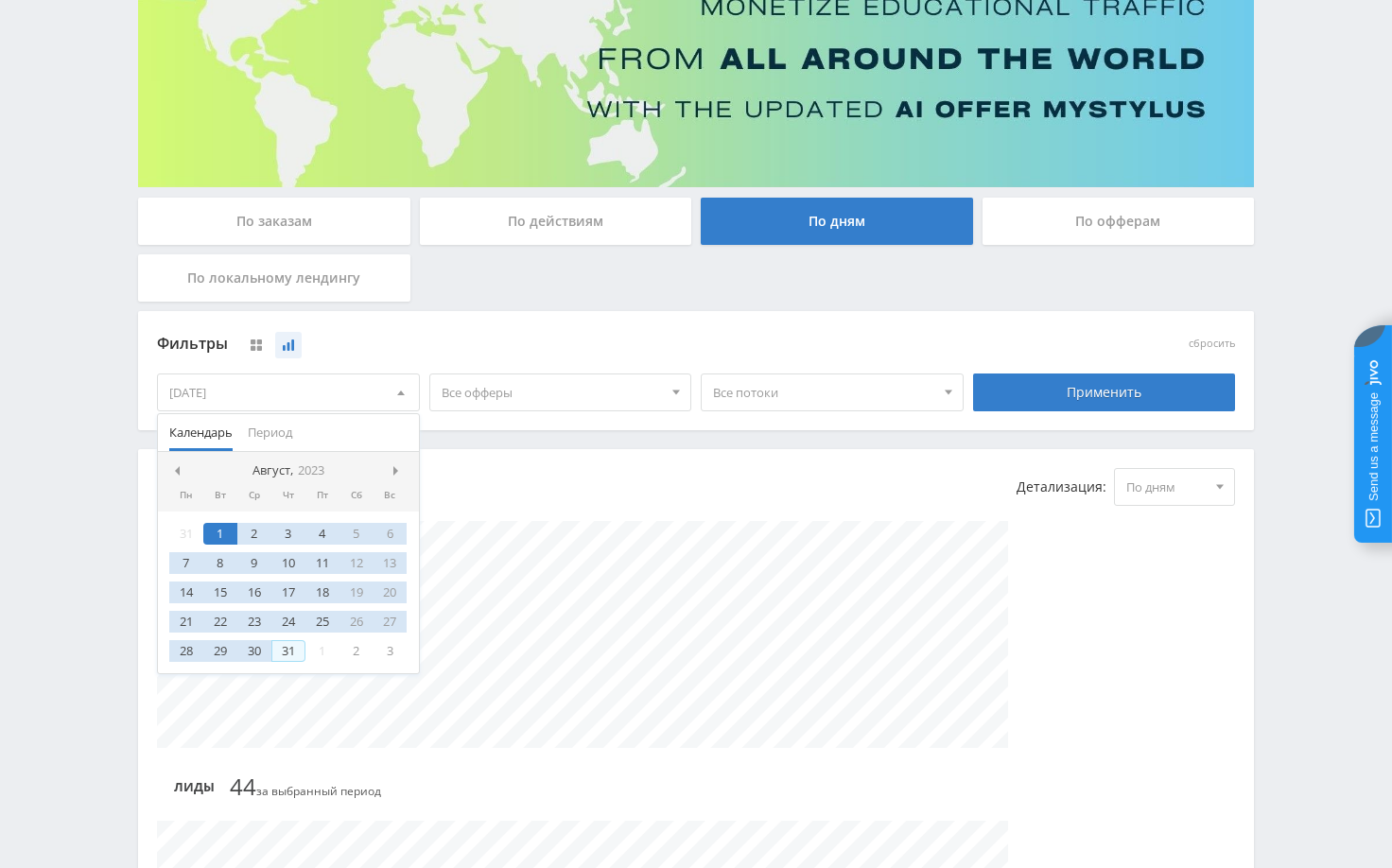
click at [287, 652] on div "31" at bounding box center [288, 651] width 34 height 21
click at [1117, 384] on div "Применить" at bounding box center [1104, 392] width 263 height 38
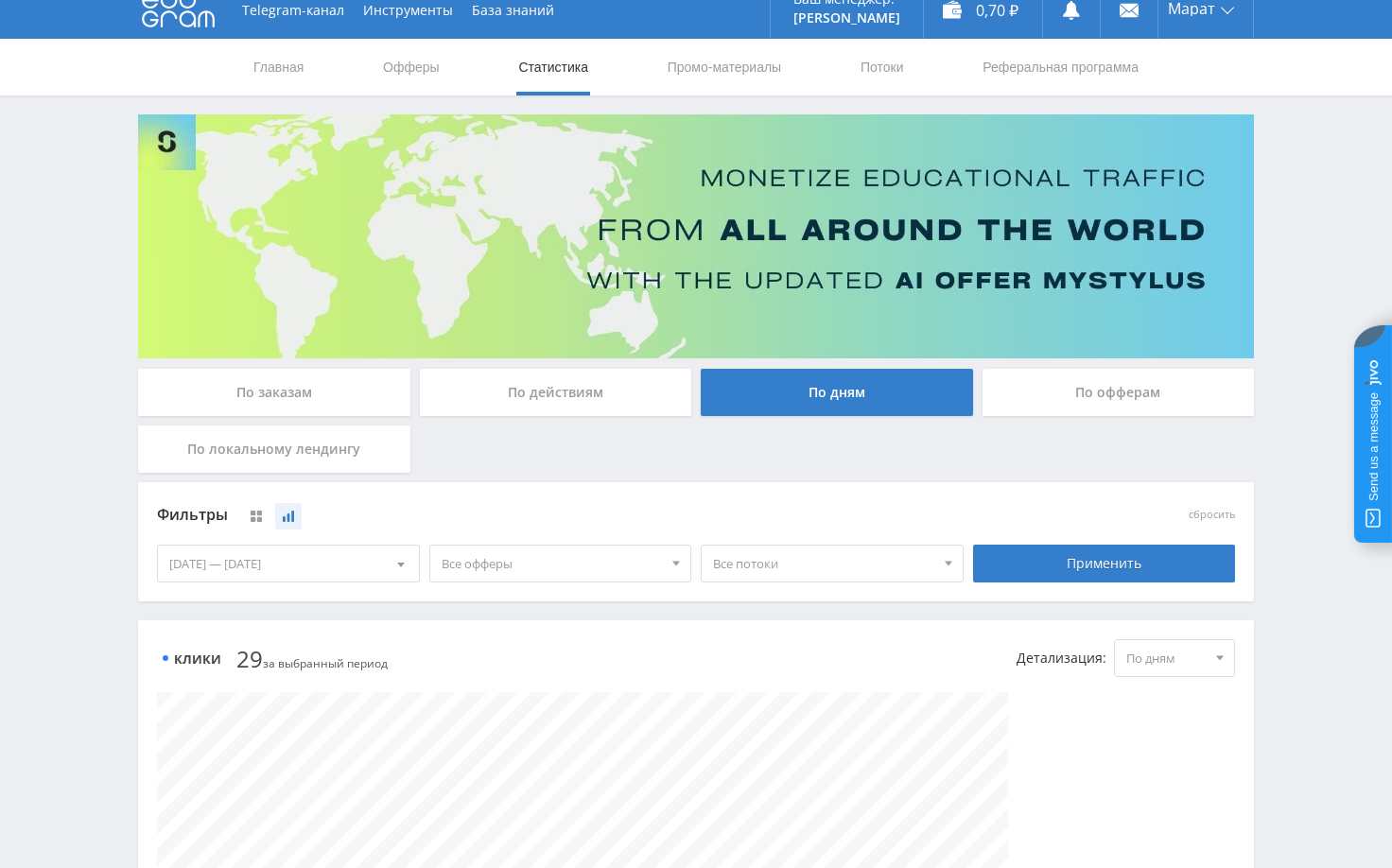
scroll to position [0, 0]
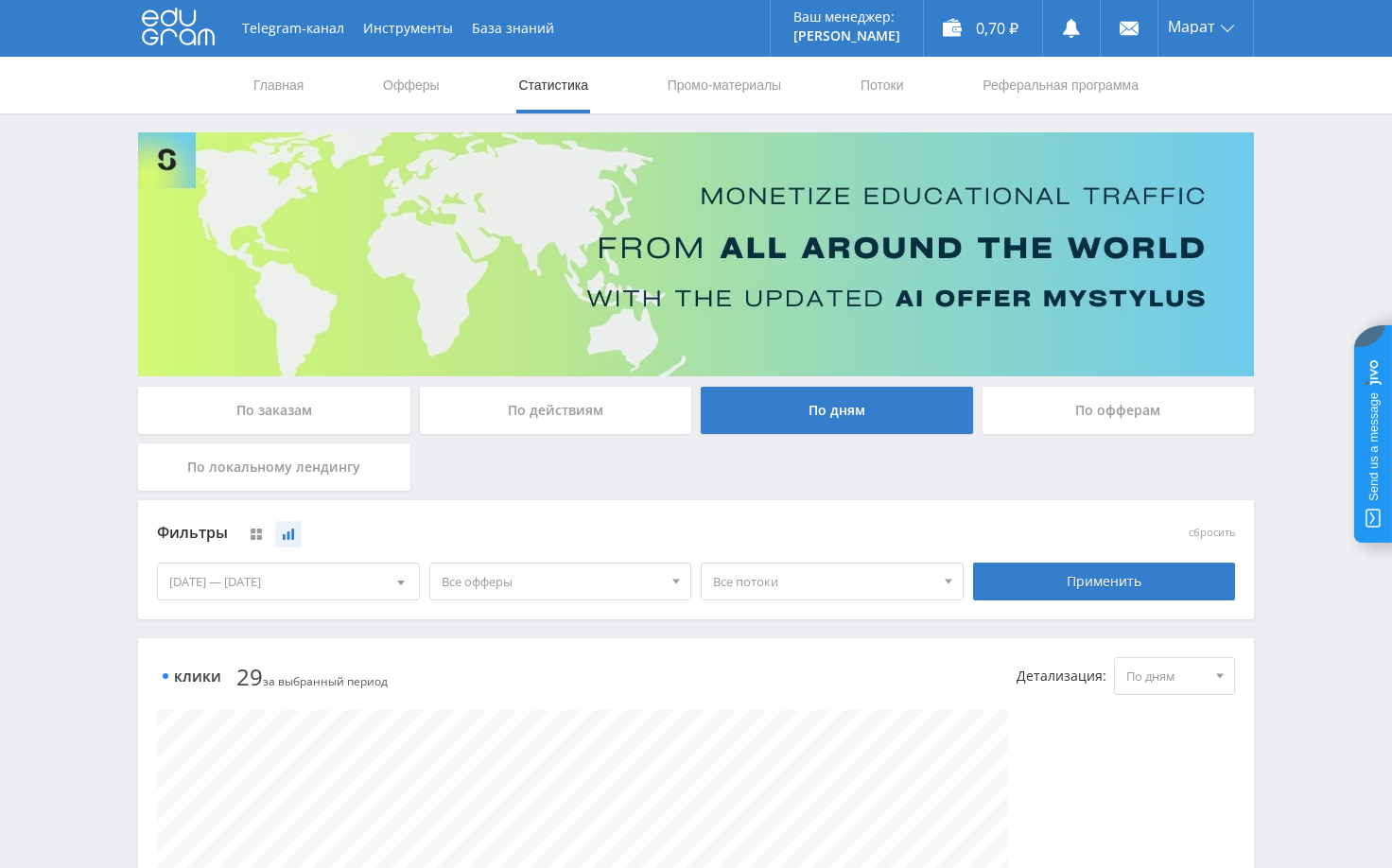
click at [534, 85] on link "Статистика" at bounding box center [553, 85] width 74 height 57
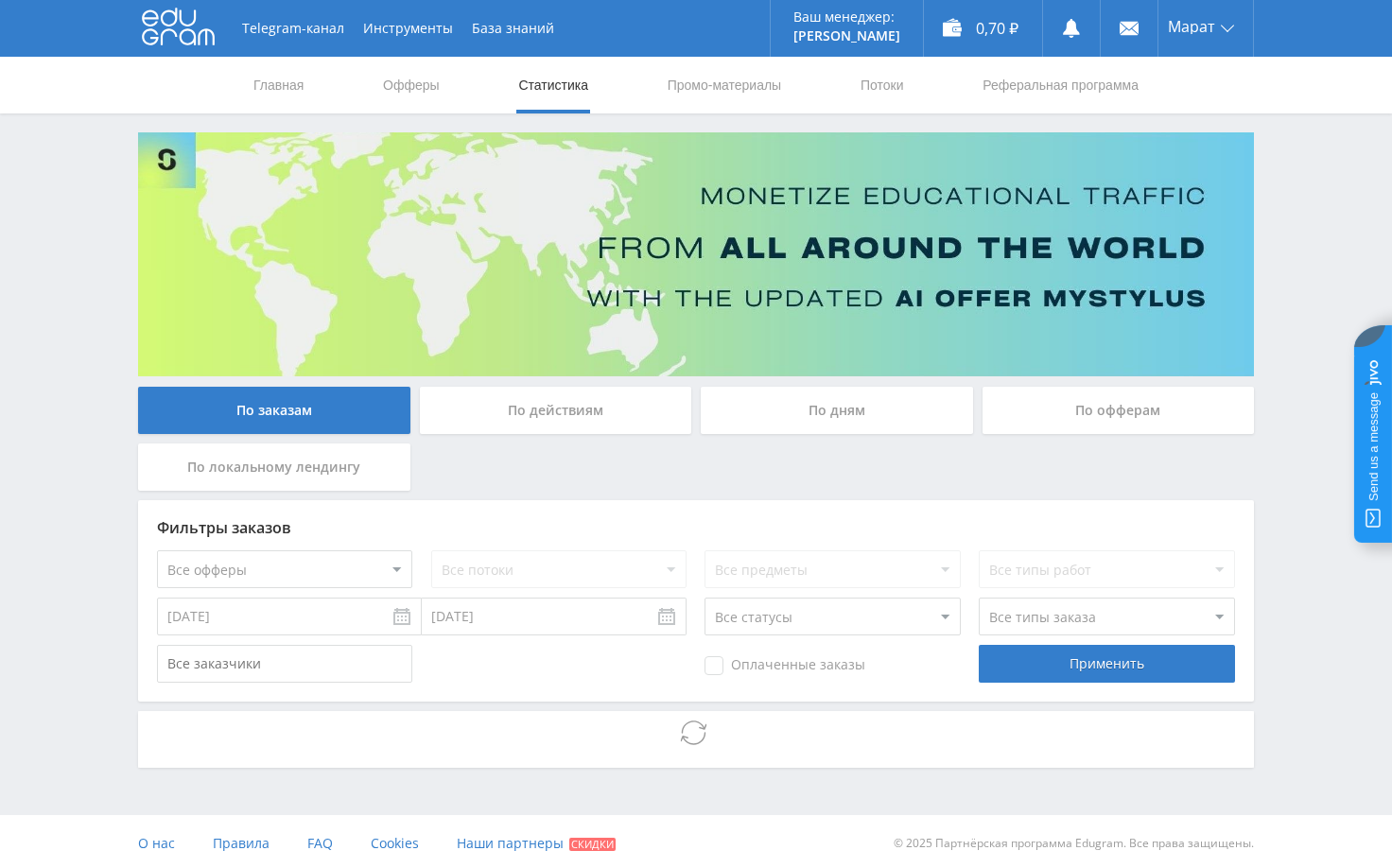
click at [1290, 246] on div "Telegram-канал Инструменты База знаний Ваш менеджер: [PERSON_NAME] Online @edug…" at bounding box center [696, 436] width 1392 height 872
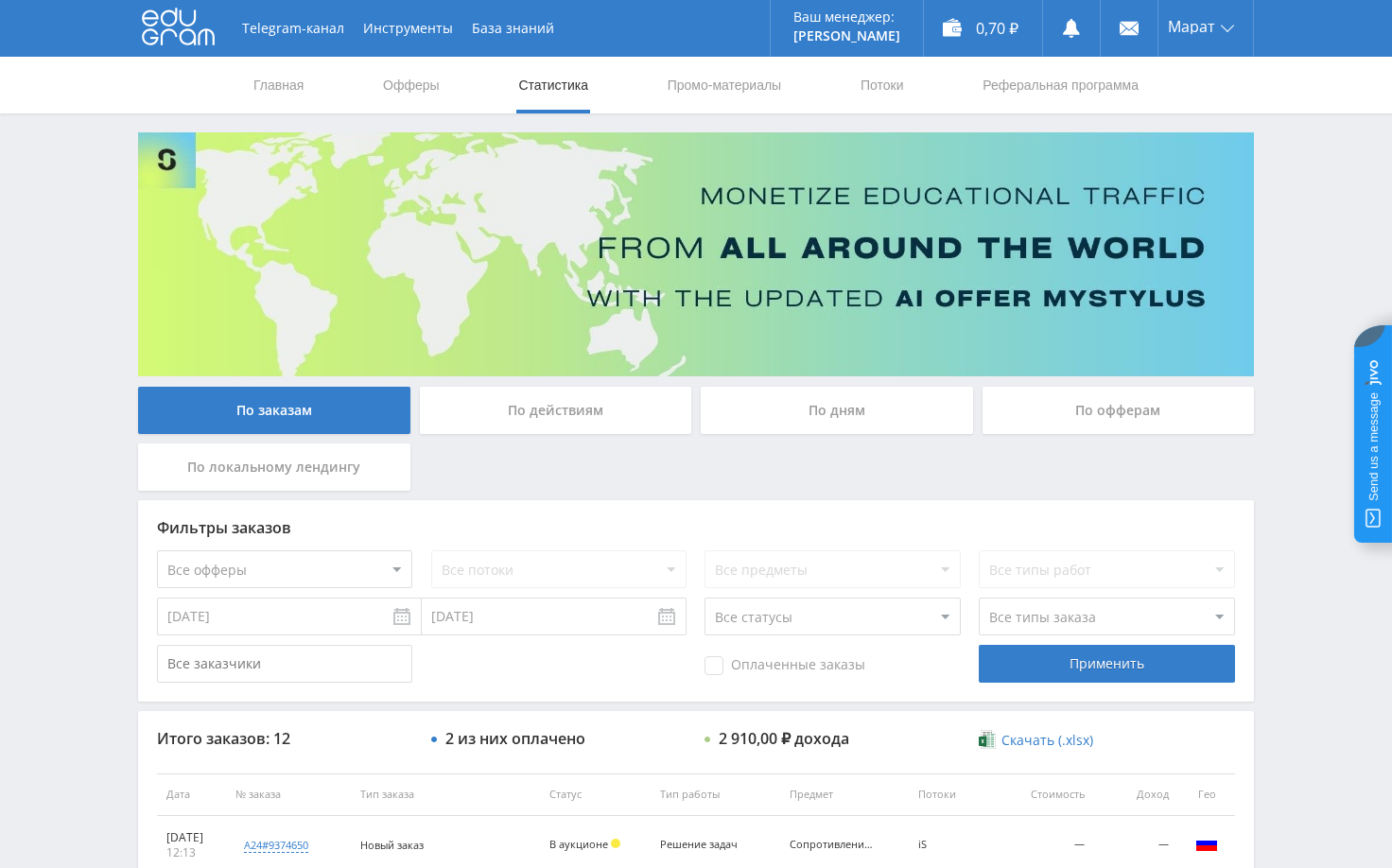
drag, startPoint x: 1306, startPoint y: 191, endPoint x: 1242, endPoint y: 115, distance: 99.4
click at [1306, 190] on div "Telegram-канал Инструменты База знаний Ваш менеджер: [PERSON_NAME] Online @edug…" at bounding box center [696, 794] width 1392 height 1589
click at [1283, 355] on div "Telegram-канал Инструменты База знаний Ваш менеджер: [PERSON_NAME] Online @edug…" at bounding box center [696, 794] width 1392 height 1589
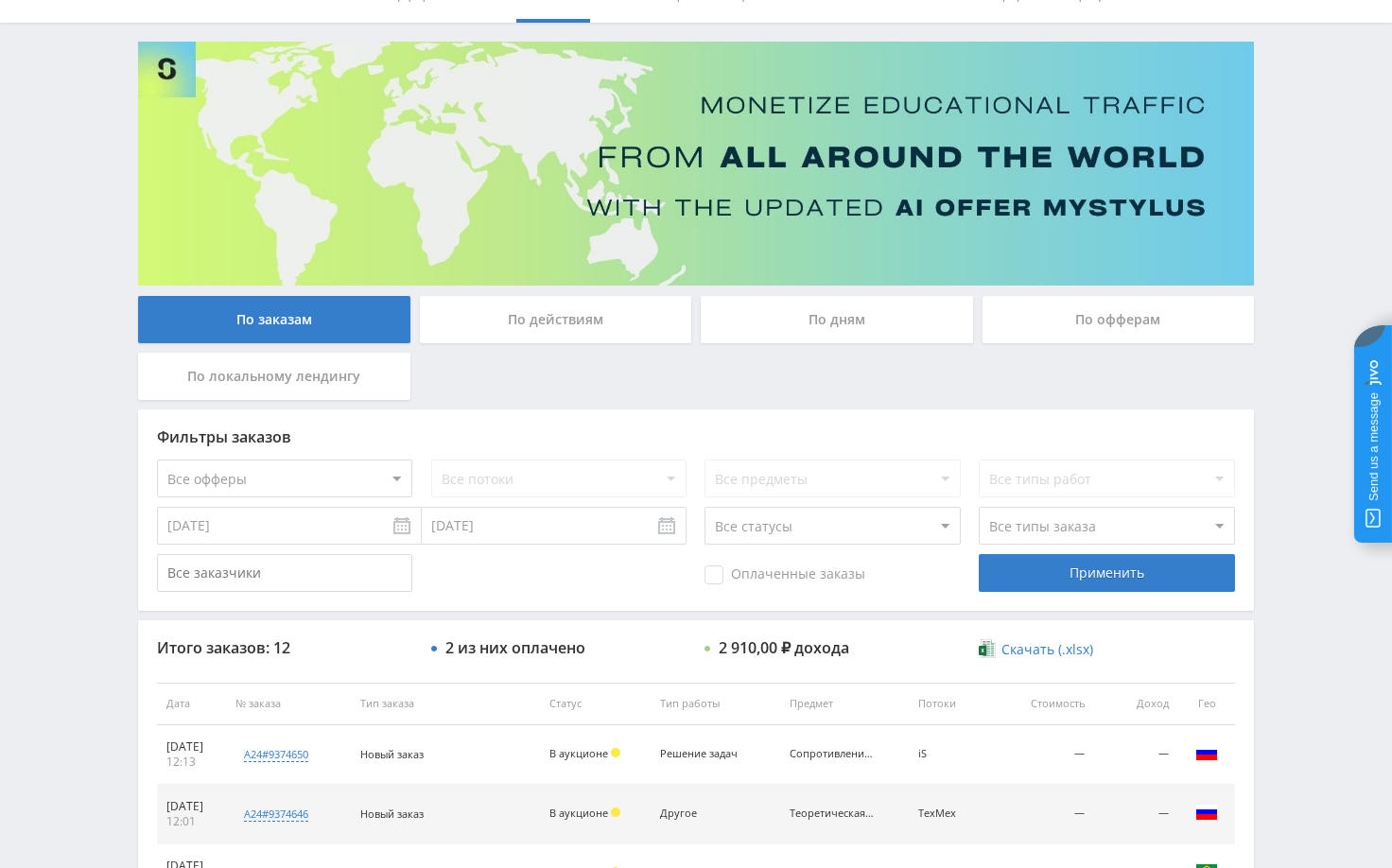
scroll to position [379, 0]
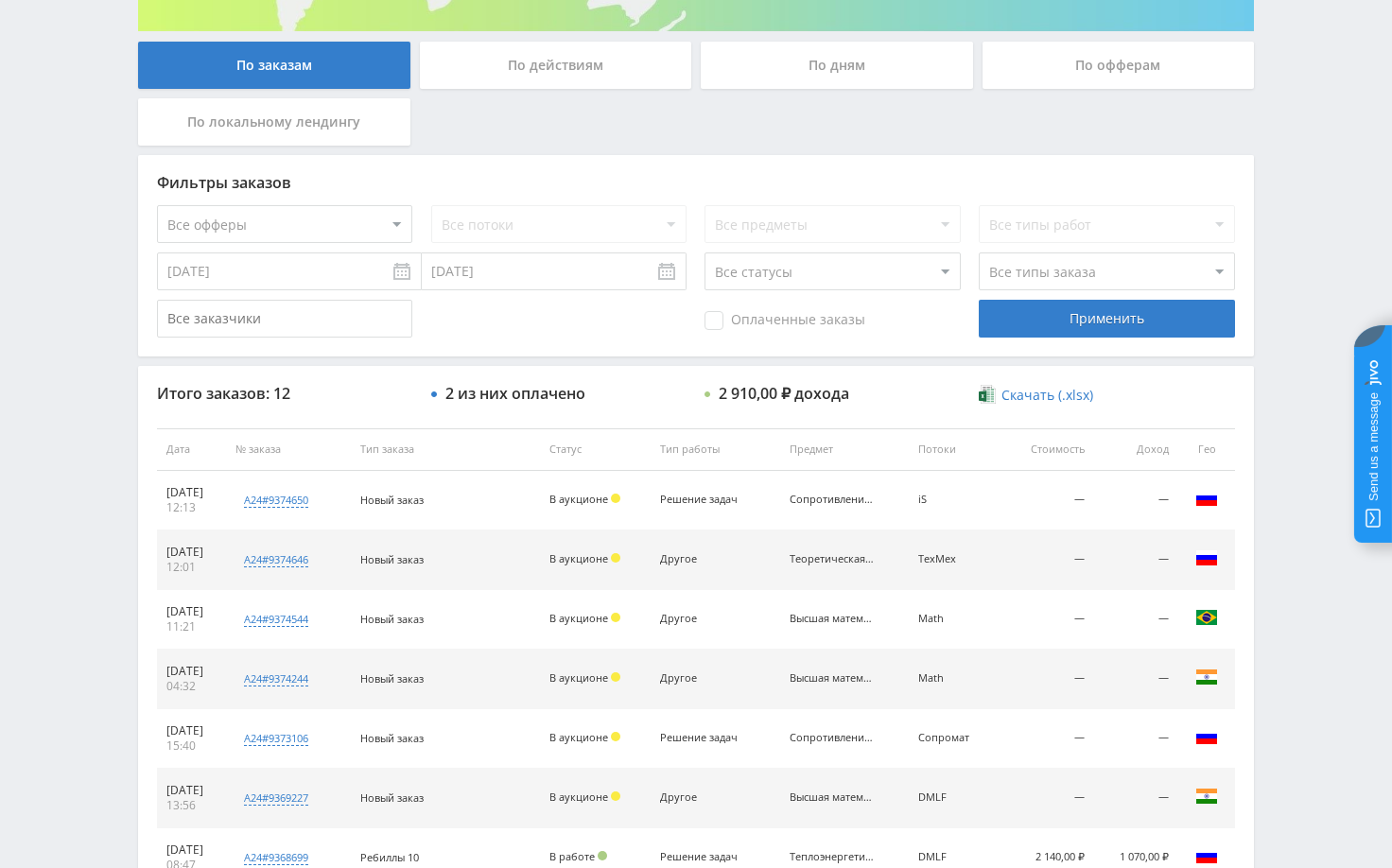
scroll to position [379, 0]
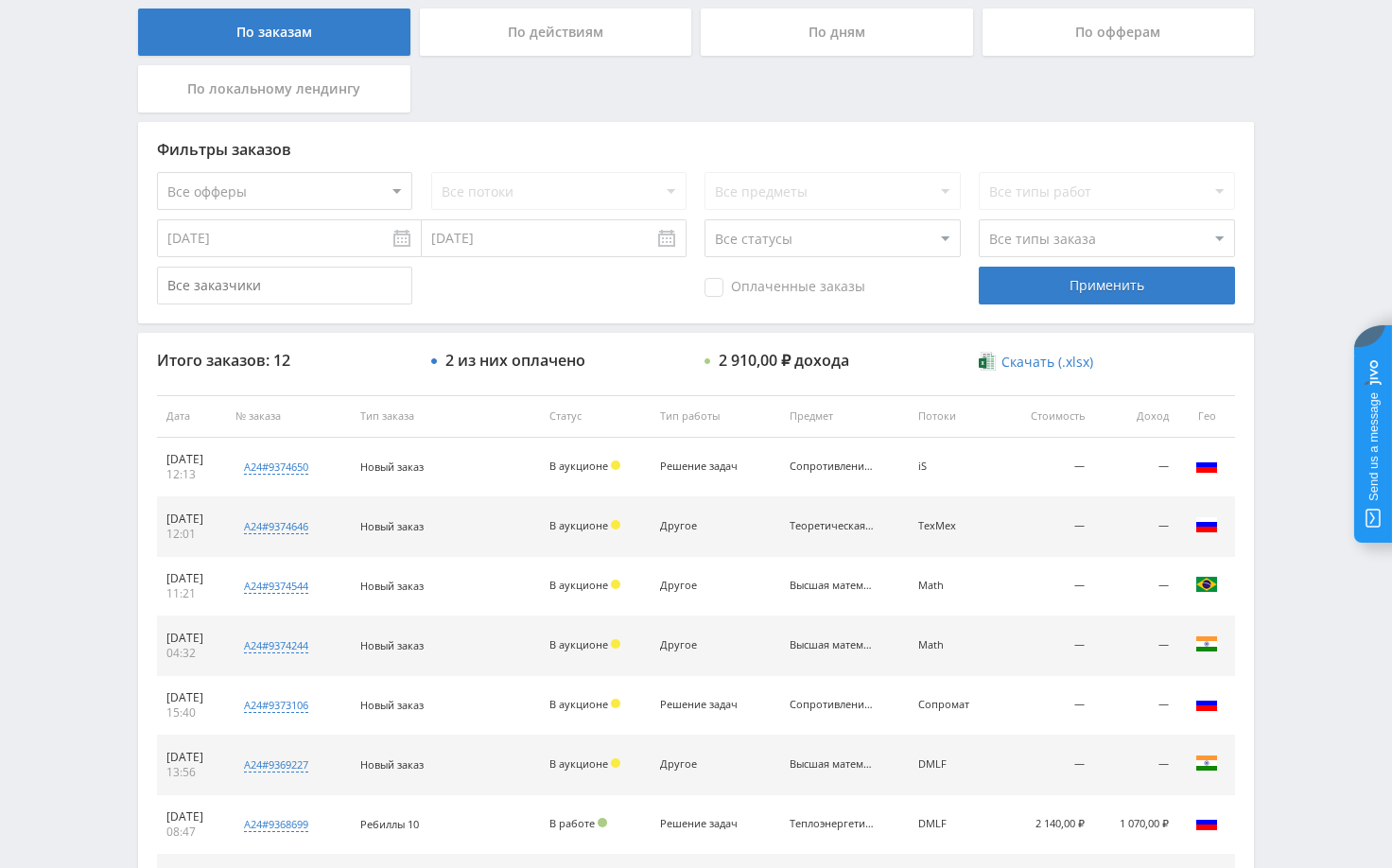
click at [1286, 322] on div "Telegram-канал Инструменты База знаний Ваш менеджер: [PERSON_NAME] Online @edug…" at bounding box center [696, 416] width 1392 height 1589
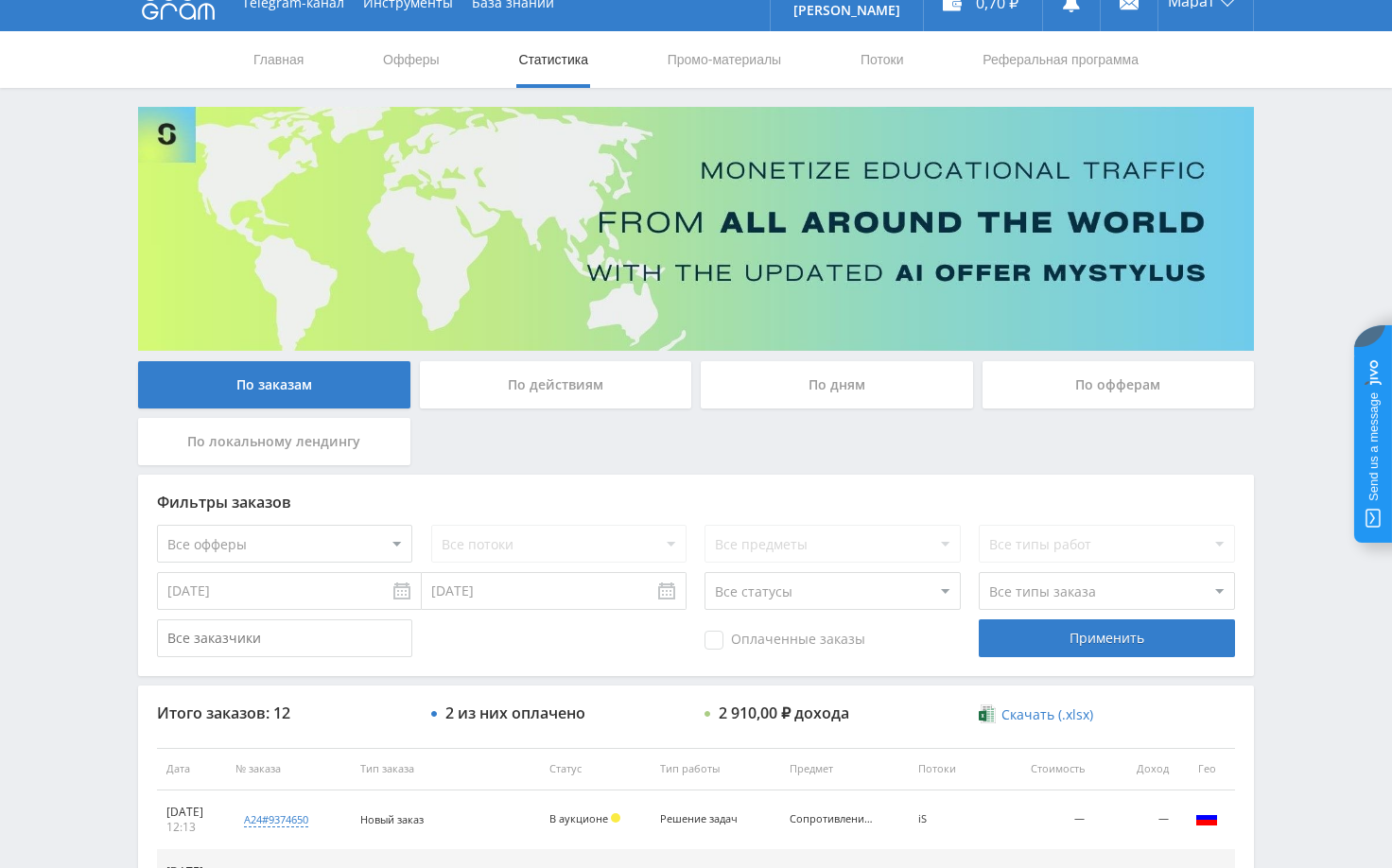
scroll to position [0, 0]
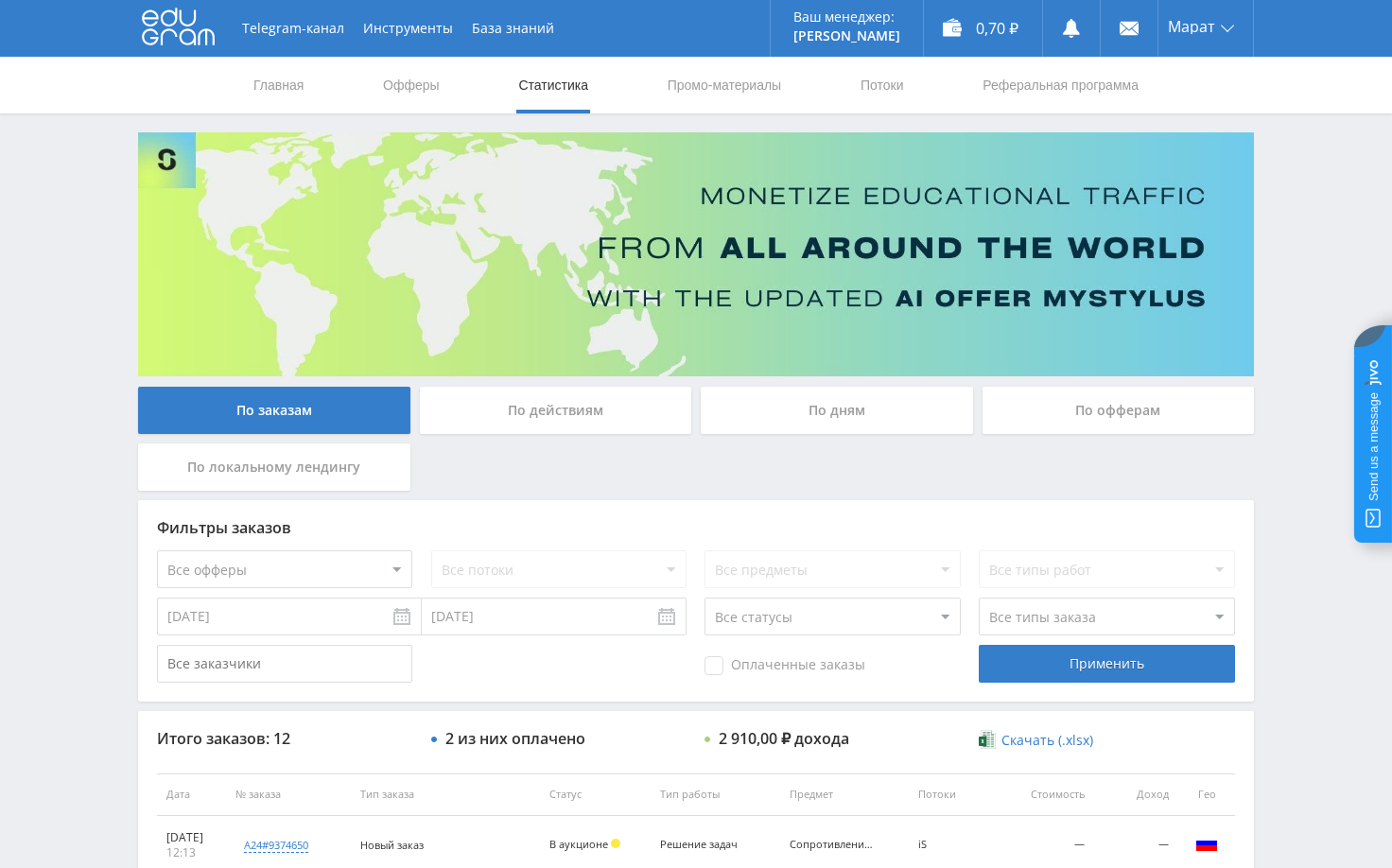
click at [1305, 284] on div "Telegram-канал Инструменты База знаний Ваш менеджер: [PERSON_NAME] Online @edug…" at bounding box center [696, 794] width 1392 height 1589
click at [869, 413] on div "По дням" at bounding box center [837, 410] width 272 height 47
click at [0, 0] on input "По дням" at bounding box center [0, 0] width 0 height 0
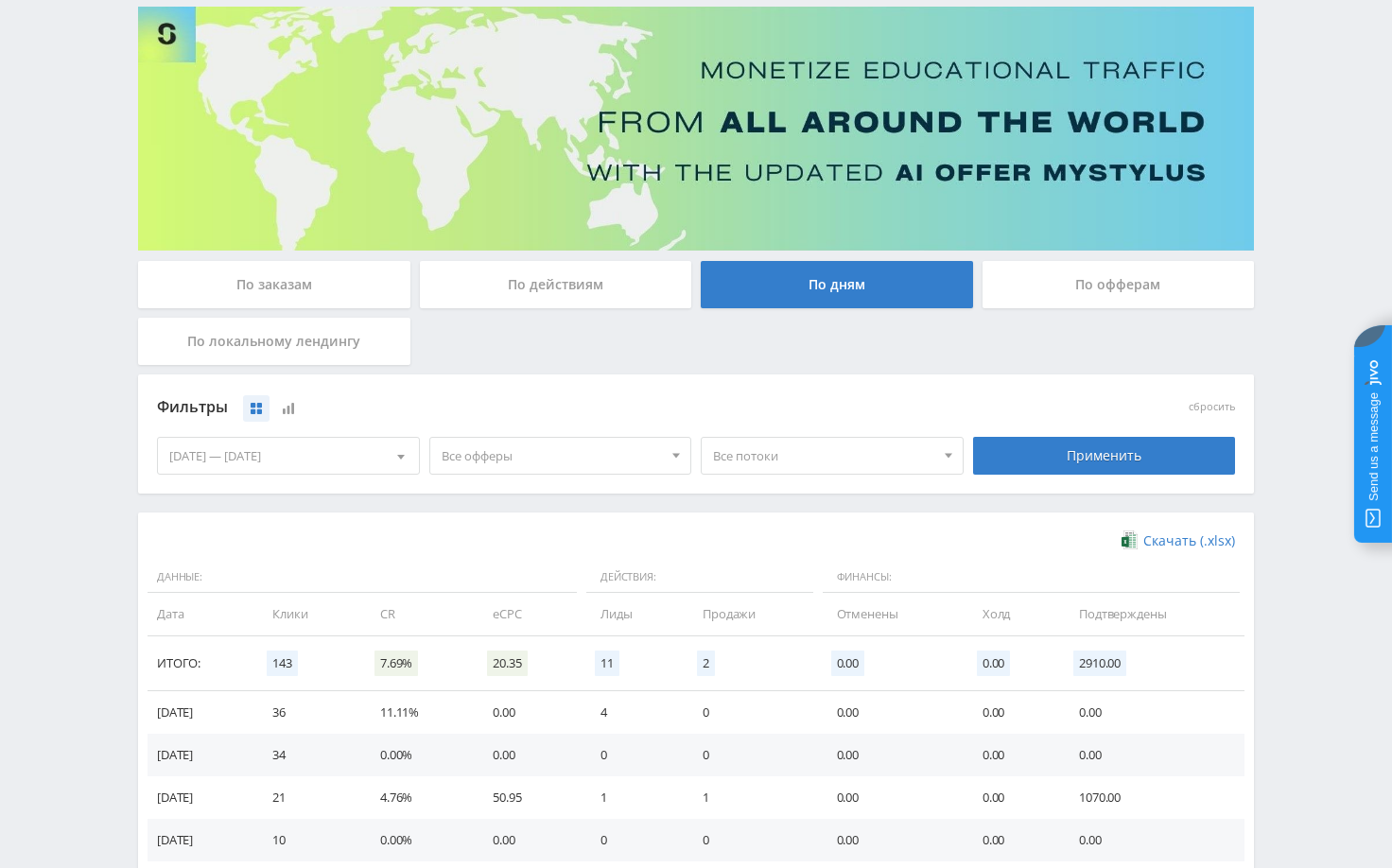
scroll to position [284, 0]
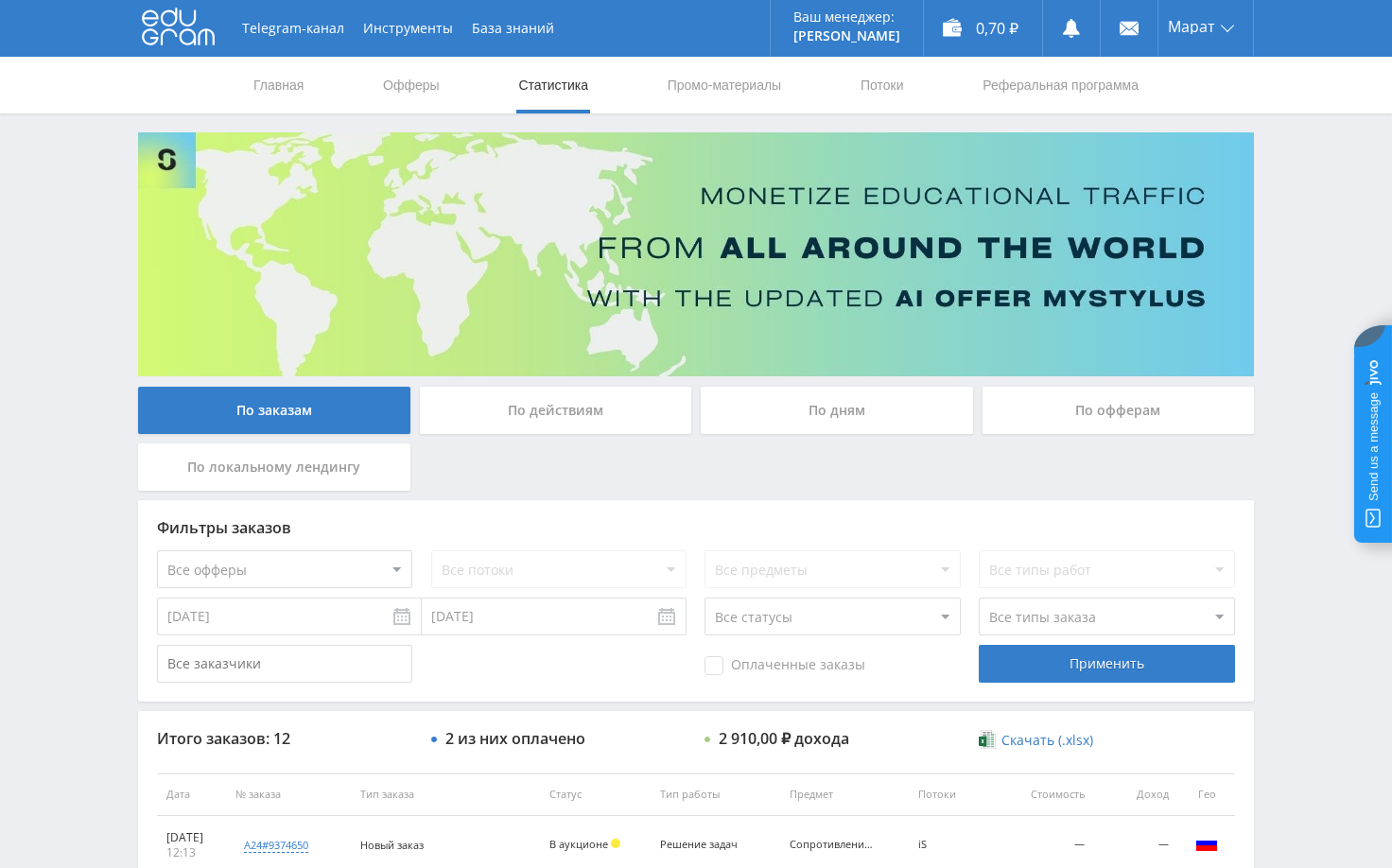
click at [1305, 178] on div "Telegram-канал Инструменты База знаний Ваш менеджер: [PERSON_NAME] Online @edug…" at bounding box center [696, 794] width 1392 height 1589
click at [1313, 234] on div "Telegram-канал Инструменты База знаний Ваш менеджер: [PERSON_NAME] Online @edug…" at bounding box center [696, 794] width 1392 height 1589
